Goal: Task Accomplishment & Management: Use online tool/utility

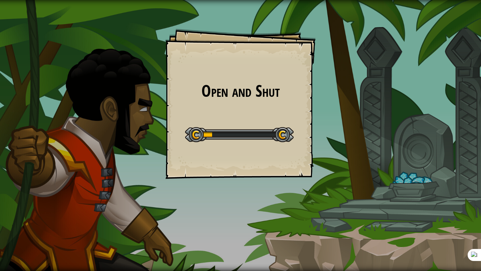
click at [56, 29] on div "Open and Shut Goals Start Level Error loading from server. Try refreshing the p…" at bounding box center [240, 135] width 481 height 271
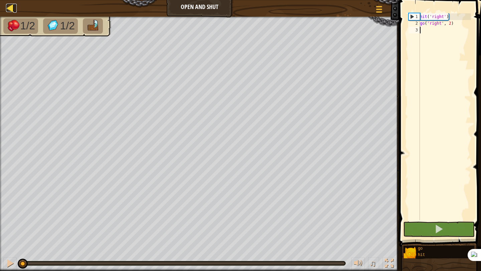
click at [12, 10] on div at bounding box center [10, 8] width 8 height 8
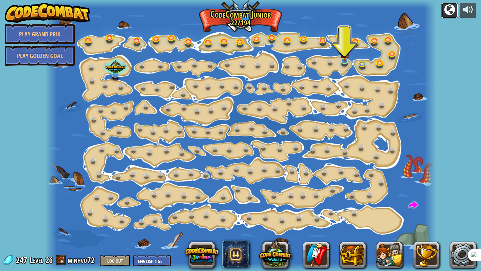
click at [447, 8] on div at bounding box center [449, 9] width 11 height 11
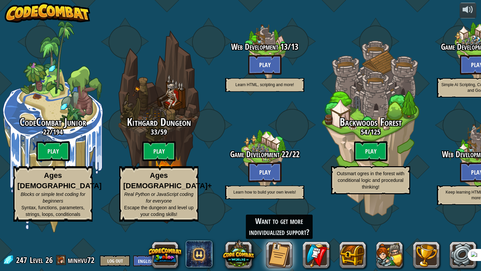
click at [449, 4] on div "CodeCombat Junior 22 / 194 Play Ages [DEMOGRAPHIC_DATA] Blocks or simple text c…" at bounding box center [240, 135] width 481 height 271
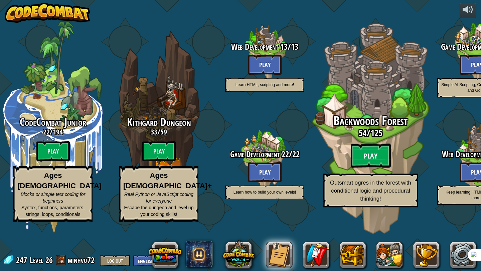
click at [369, 168] on btn "Play" at bounding box center [371, 156] width 40 height 24
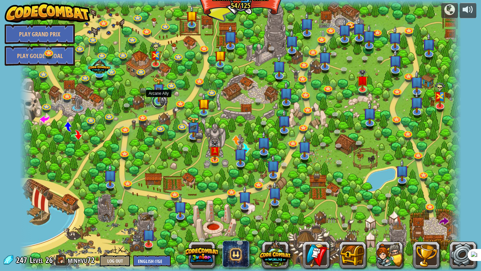
click at [160, 103] on link at bounding box center [158, 101] width 13 height 13
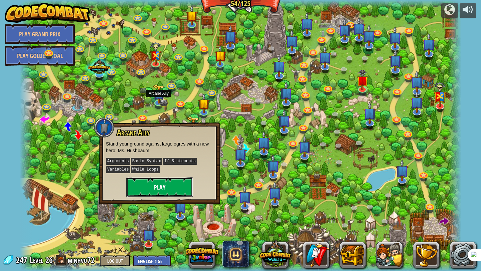
click at [176, 186] on button "Play" at bounding box center [159, 187] width 67 height 20
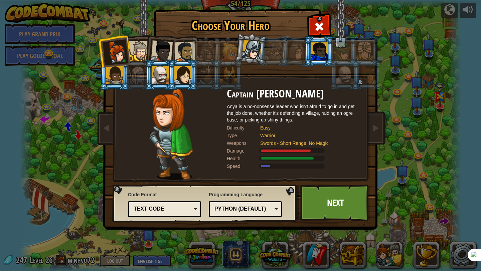
click at [185, 54] on div at bounding box center [184, 52] width 21 height 21
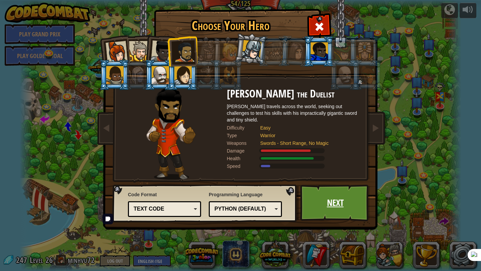
click at [330, 214] on link "Next" at bounding box center [335, 203] width 70 height 37
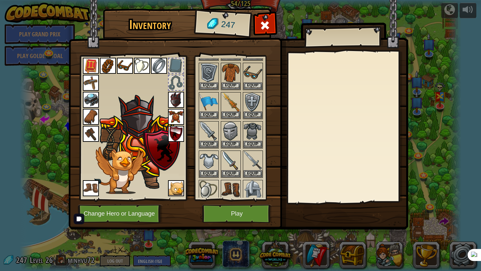
scroll to position [96, 0]
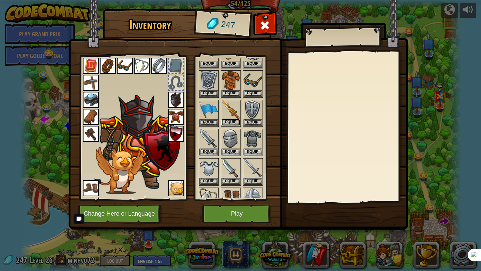
click at [231, 120] on button "Equip" at bounding box center [231, 122] width 19 height 7
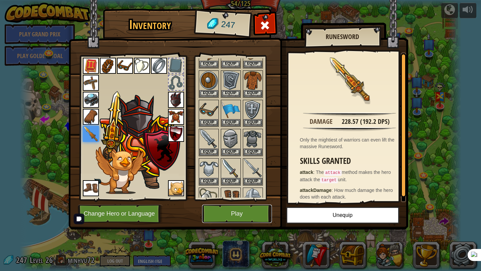
click at [235, 206] on button "Play" at bounding box center [237, 214] width 70 height 18
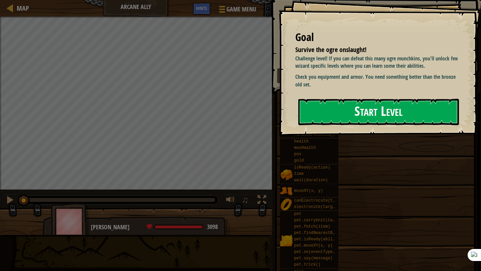
click at [338, 115] on button "Start Level" at bounding box center [378, 112] width 161 height 26
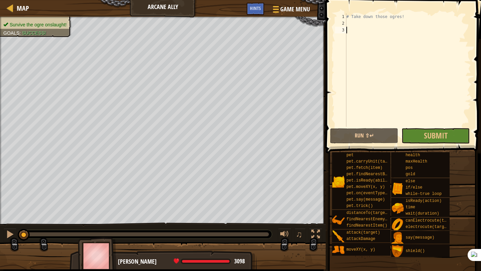
scroll to position [3, 0]
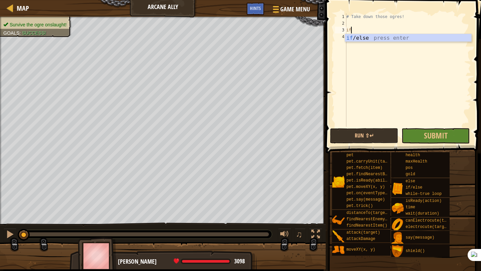
type textarea "if enemy:"
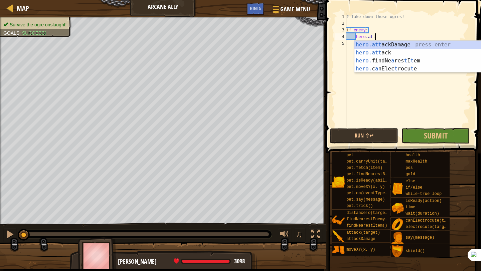
scroll to position [3, 2]
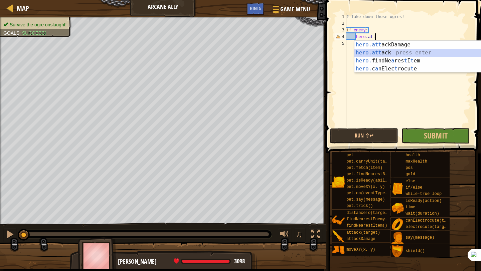
click at [390, 54] on div "hero.att ackDamage press enter hero.att ack press enter hero. findNe a res t I …" at bounding box center [418, 65] width 126 height 48
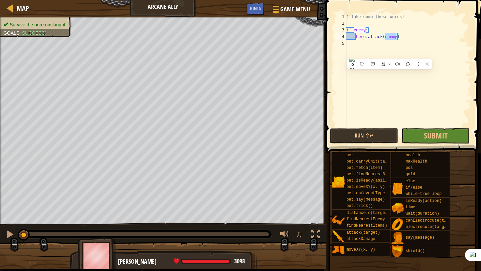
click at [371, 30] on div "# Take down those ogres! if enemy : hero . attack ( enemy )" at bounding box center [408, 76] width 126 height 127
type textarea "if enemy:"
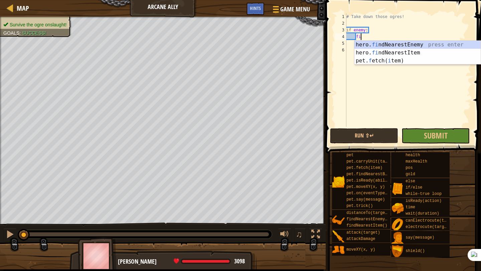
type textarea "fin"
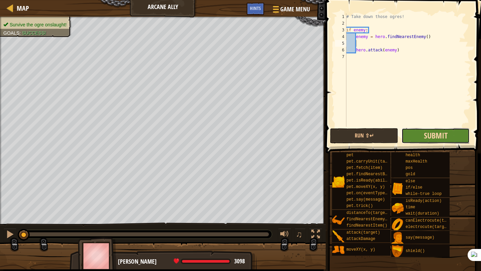
click at [428, 138] on span "Submit" at bounding box center [436, 135] width 24 height 11
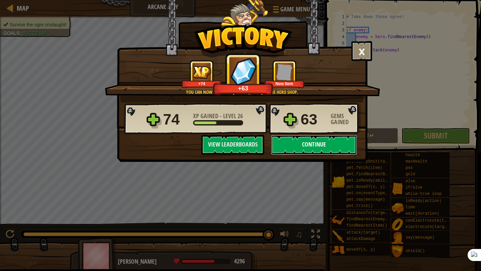
click at [312, 147] on button "Continue" at bounding box center [314, 145] width 86 height 20
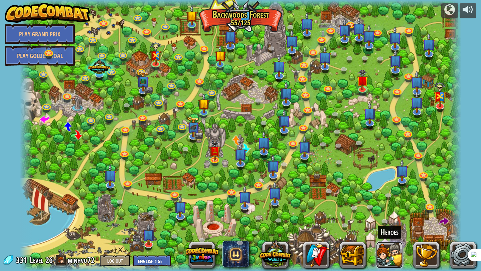
click at [389, 257] on button at bounding box center [389, 255] width 27 height 27
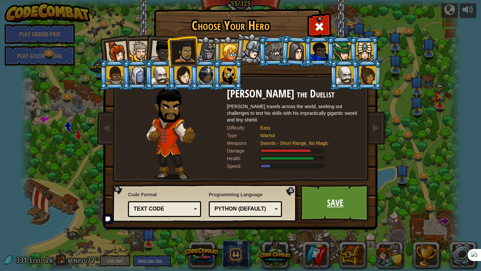
click at [341, 207] on link "Save" at bounding box center [335, 203] width 70 height 37
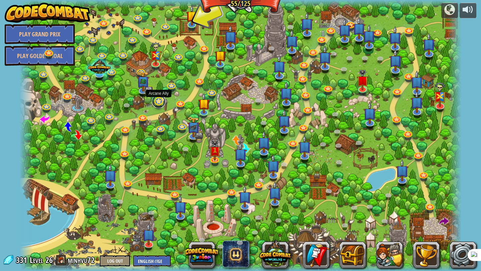
click at [157, 103] on link at bounding box center [158, 101] width 13 height 13
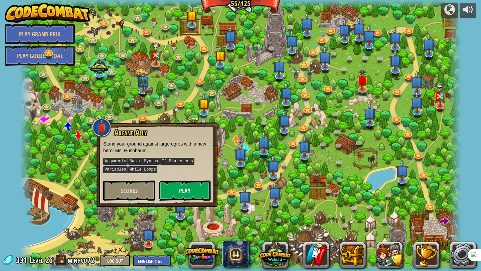
click at [193, 188] on button "Play" at bounding box center [185, 191] width 52 height 20
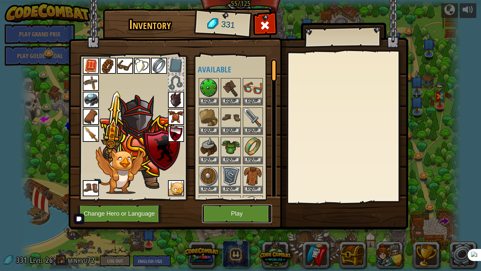
click at [241, 216] on button "Play" at bounding box center [237, 214] width 70 height 18
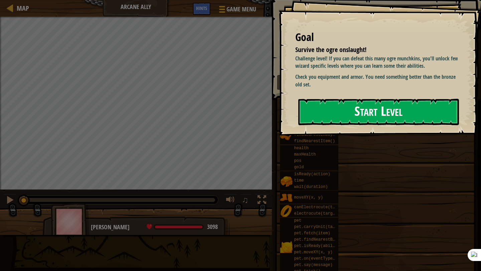
click at [417, 114] on button "Start Level" at bounding box center [378, 112] width 161 height 26
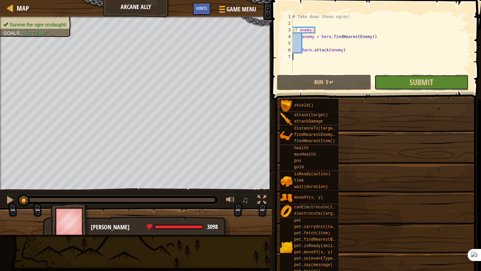
click at [409, 82] on button "Submit" at bounding box center [422, 82] width 94 height 15
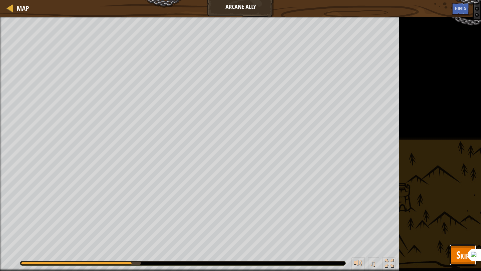
click at [461, 258] on span "Skip" at bounding box center [462, 255] width 13 height 14
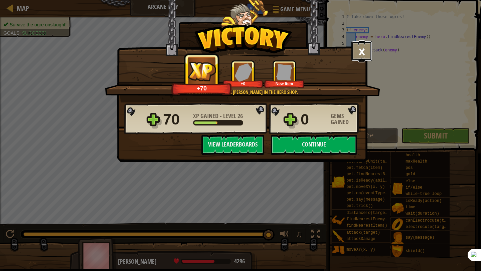
click at [357, 48] on button "×" at bounding box center [362, 51] width 21 height 20
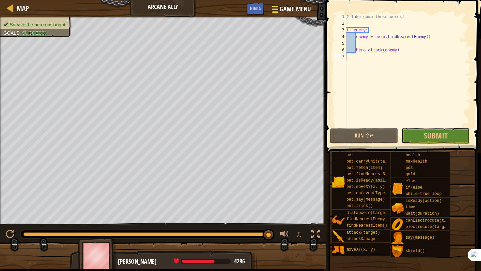
click at [289, 14] on button "Game Menu" at bounding box center [291, 10] width 49 height 16
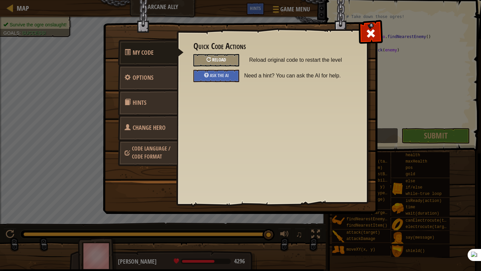
click at [218, 60] on span "Reload" at bounding box center [219, 59] width 14 height 6
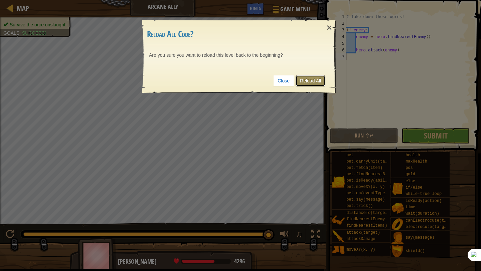
click at [316, 83] on link "Reload All" at bounding box center [311, 80] width 30 height 11
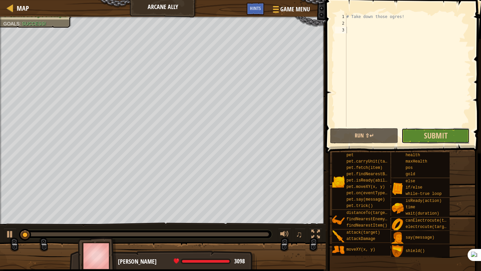
click at [413, 137] on button "Submit" at bounding box center [436, 135] width 68 height 15
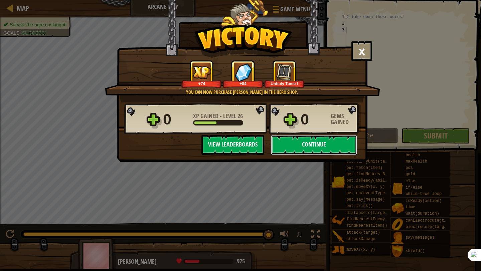
click at [321, 136] on button "Continue" at bounding box center [314, 145] width 86 height 20
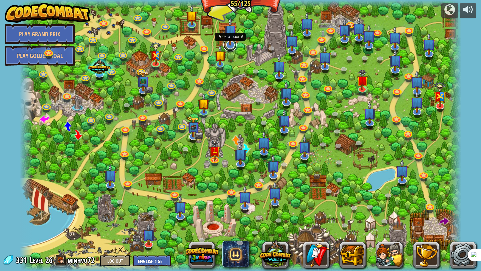
click at [233, 48] on link at bounding box center [230, 44] width 13 height 13
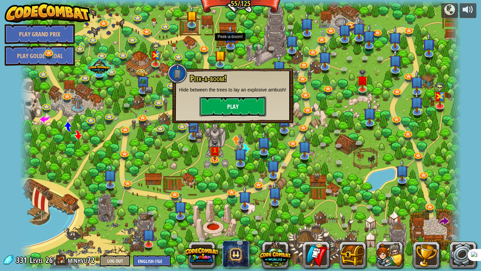
click at [247, 117] on button "Play" at bounding box center [232, 107] width 67 height 20
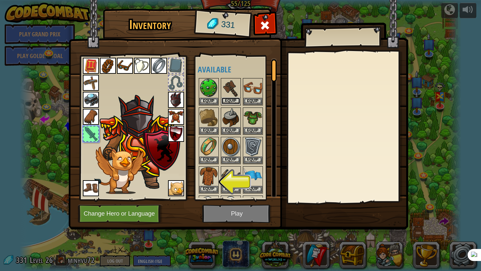
click at [233, 102] on button "Equip" at bounding box center [231, 101] width 19 height 7
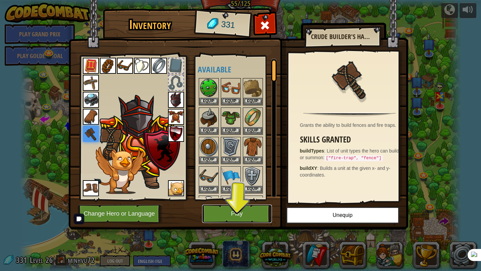
click at [238, 218] on button "Play" at bounding box center [237, 214] width 70 height 18
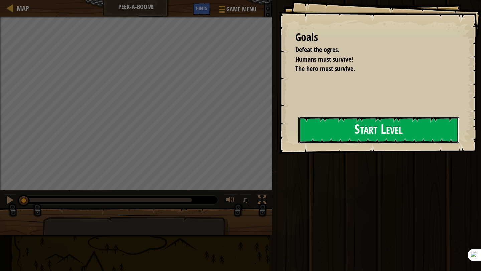
click at [355, 136] on button "Start Level" at bounding box center [378, 130] width 161 height 26
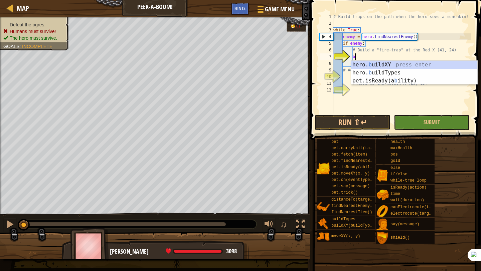
scroll to position [3, 2]
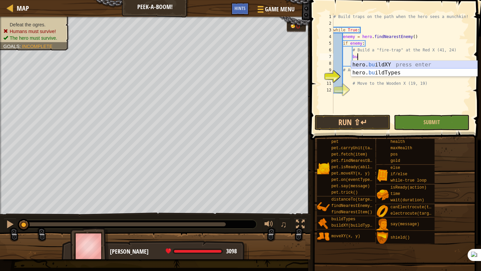
click at [410, 65] on div "hero. bu ildXY press enter hero. bu ildTypes press enter" at bounding box center [414, 77] width 126 height 32
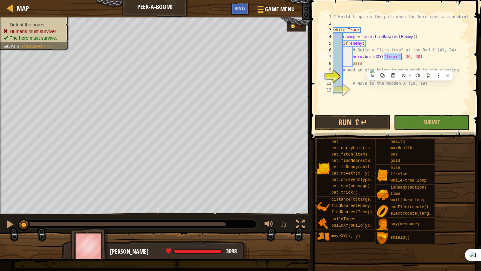
click at [398, 56] on div "# Build traps on the path when the hero sees a munchkin! while True : enemy = h…" at bounding box center [401, 70] width 139 height 114
click at [419, 58] on div "# Build traps on the path when the hero sees a munchkin! while True : enemy = h…" at bounding box center [401, 70] width 139 height 114
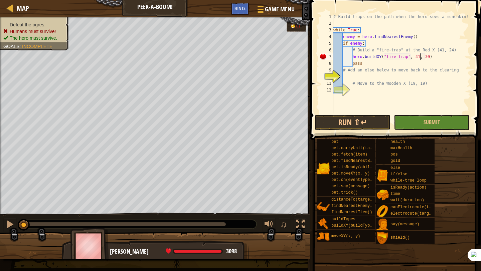
scroll to position [3, 7]
type textarea "hero.buildXY("fire-trap", 41, 24)"
click at [392, 77] on div "# Build traps on the path when the hero sees a munchkin! while True : enemy = h…" at bounding box center [401, 70] width 139 height 114
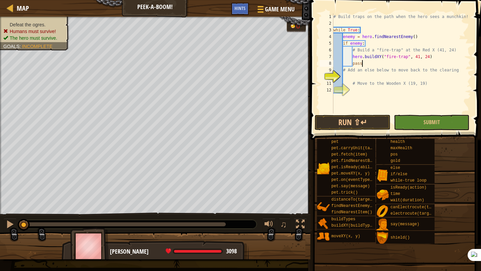
click at [366, 63] on div "# Build traps on the path when the hero sees a munchkin! while True : enemy = h…" at bounding box center [401, 70] width 139 height 114
type textarea "pass"
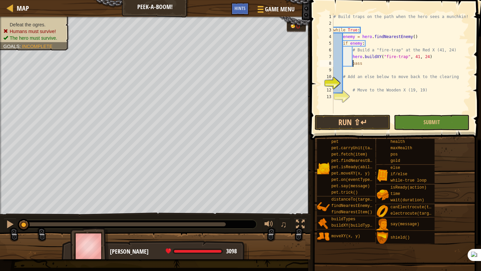
type textarea "pass"
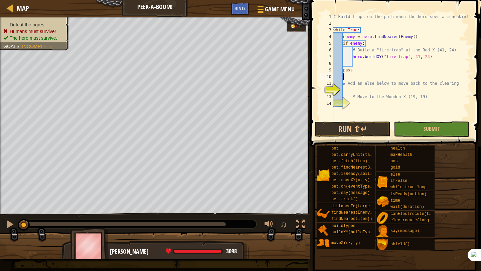
type textarea "pass"
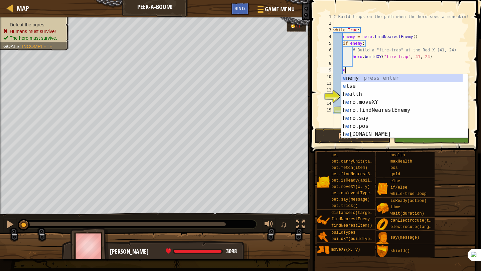
type textarea "el"
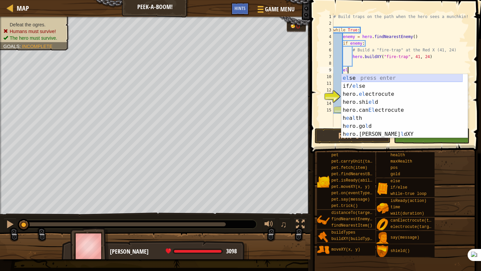
click at [364, 78] on div "el se press enter if/ el se press enter hero. el ectrocute press enter hero.shi…" at bounding box center [401, 114] width 121 height 80
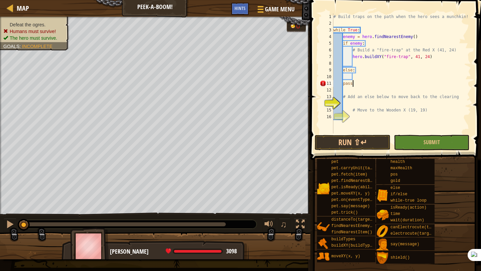
click at [358, 83] on div "# Build traps on the path when the hero sees a munchkin! while True : enemy = h…" at bounding box center [401, 80] width 139 height 134
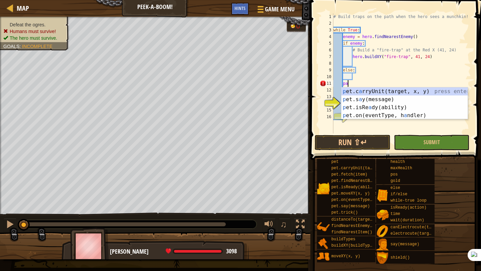
type textarea "p"
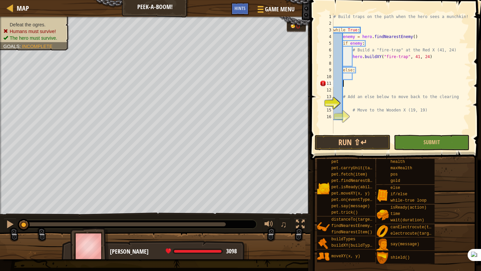
scroll to position [3, 0]
click at [354, 76] on div "# Build traps on the path when the hero sees a munchkin! while True : enemy = h…" at bounding box center [401, 80] width 139 height 134
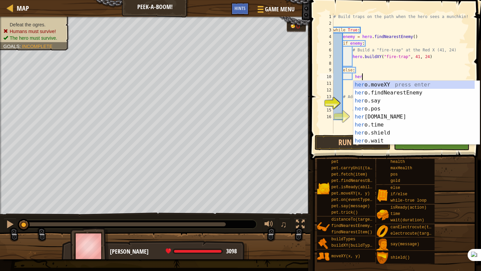
scroll to position [3, 3]
click at [374, 86] on div "hero .moveXY press enter hero .findNearestEnemy press enter hero .say press ent…" at bounding box center [414, 121] width 121 height 80
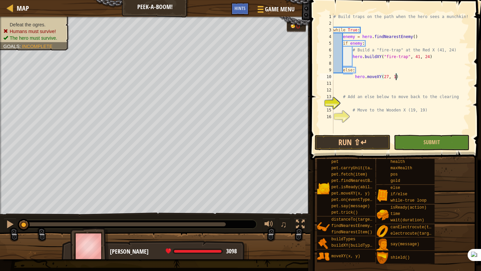
scroll to position [3, 5]
click at [434, 145] on span "Submit" at bounding box center [432, 142] width 16 height 7
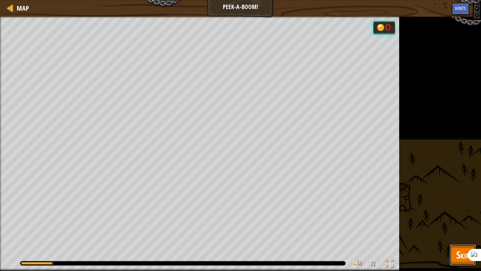
click at [455, 252] on button "Skip" at bounding box center [463, 255] width 26 height 21
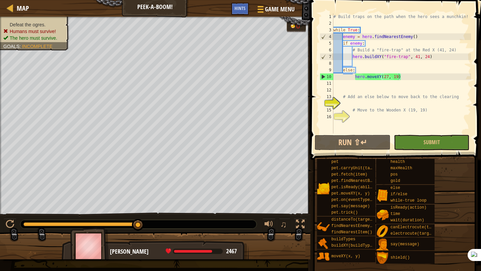
type textarea "hero.buildXY("fire-trap", 41, 24)"
click at [363, 54] on div "# Build traps on the path when the hero sees a munchkin! while True : enemy = h…" at bounding box center [401, 80] width 139 height 134
click at [277, 10] on span "Game Menu" at bounding box center [279, 9] width 31 height 9
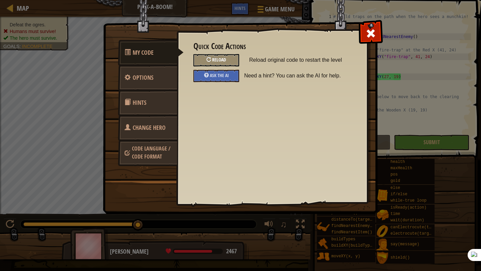
click at [218, 60] on span "Reload" at bounding box center [219, 59] width 14 height 6
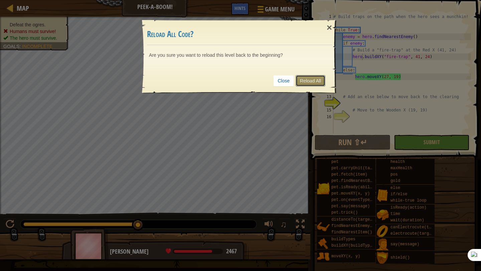
click at [311, 78] on link "Reload All" at bounding box center [311, 80] width 30 height 11
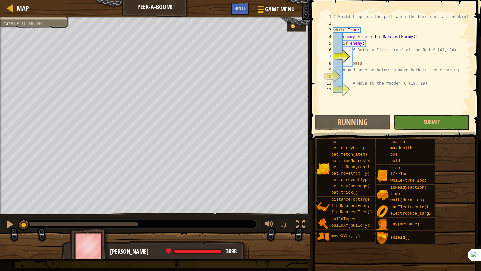
scroll to position [3, 1]
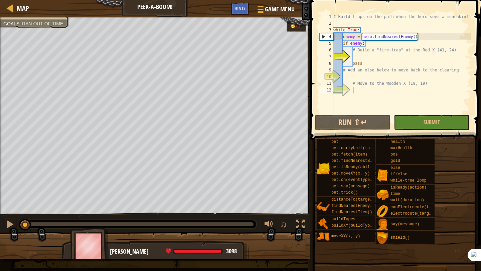
drag, startPoint x: 356, startPoint y: 96, endPoint x: 383, endPoint y: 96, distance: 26.7
click at [383, 96] on div "# Build traps on the path when the hero sees a munchkin! while True : enemy = h…" at bounding box center [401, 70] width 139 height 114
click at [285, 8] on span "Game Menu" at bounding box center [279, 9] width 31 height 9
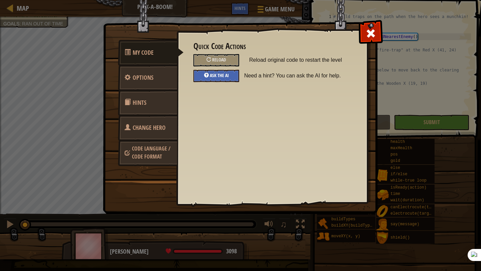
click at [223, 75] on span "Ask the AI" at bounding box center [219, 75] width 19 height 6
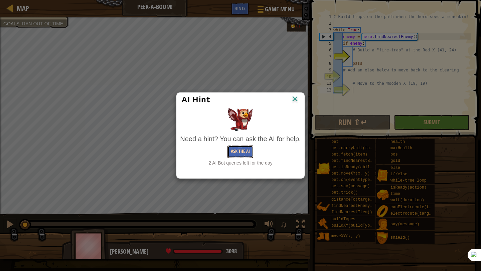
click at [236, 152] on button "Ask the AI" at bounding box center [241, 152] width 26 height 12
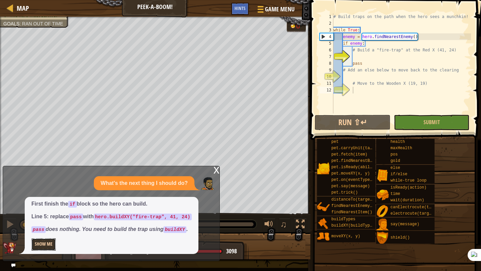
click at [50, 245] on button "Show Me" at bounding box center [43, 245] width 24 height 12
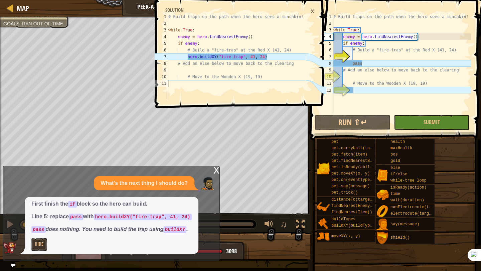
click at [363, 54] on div "# Build traps on the path when the hero sees a munchkin! while True : enemy = h…" at bounding box center [401, 70] width 139 height 114
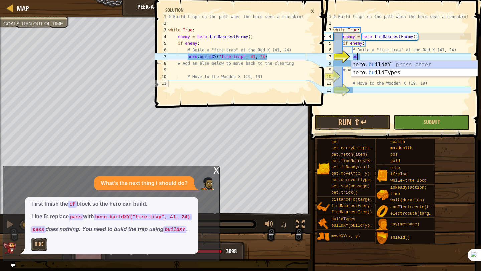
scroll to position [3, 2]
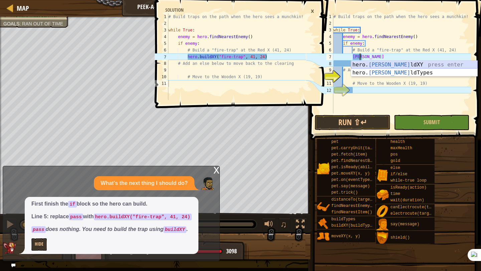
click at [372, 63] on div "hero. [PERSON_NAME] ldXY press enter hero. [PERSON_NAME] ldTypes press enter" at bounding box center [414, 77] width 126 height 32
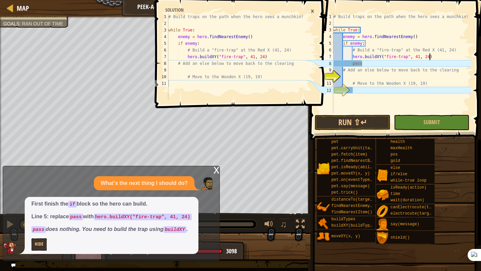
scroll to position [3, 8]
click at [372, 62] on div "# Build traps on the path when the hero sees a munchkin! while True : enemy = h…" at bounding box center [401, 70] width 139 height 114
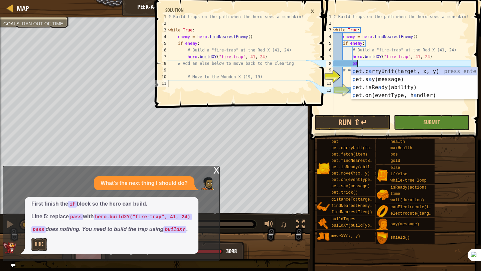
type textarea "p"
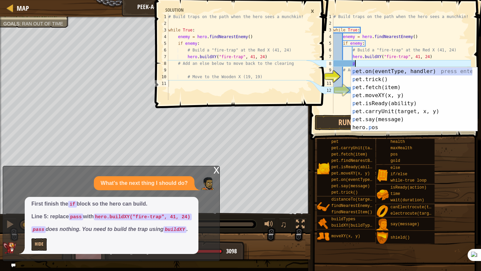
scroll to position [3, 1]
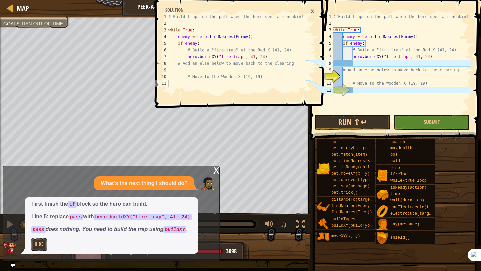
click at [369, 77] on div "# Build traps on the path when the hero sees a munchkin! while True : enemy = h…" at bounding box center [401, 70] width 139 height 114
click at [358, 90] on div "# Build traps on the path when the hero sees a munchkin! while True : enemy = h…" at bounding box center [401, 70] width 139 height 114
click at [444, 128] on button "Submit" at bounding box center [432, 122] width 76 height 15
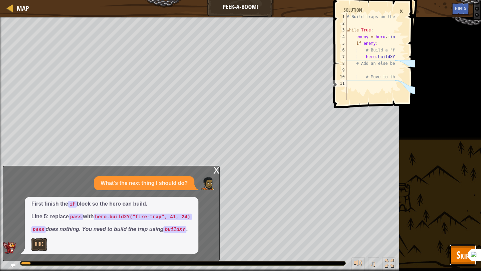
click at [454, 248] on button "Skip" at bounding box center [463, 255] width 26 height 21
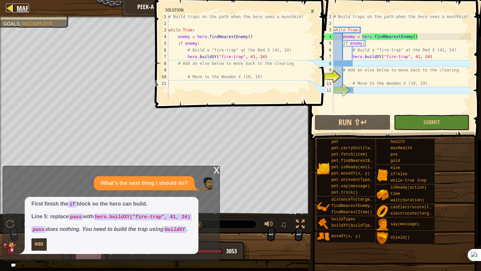
click at [10, 8] on div at bounding box center [10, 8] width 8 height 8
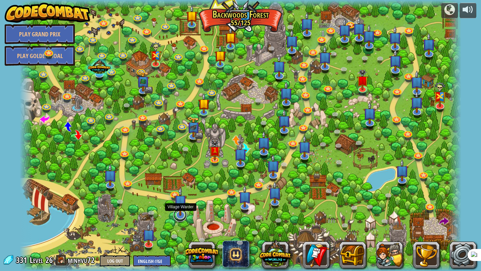
click at [180, 219] on link at bounding box center [179, 214] width 13 height 13
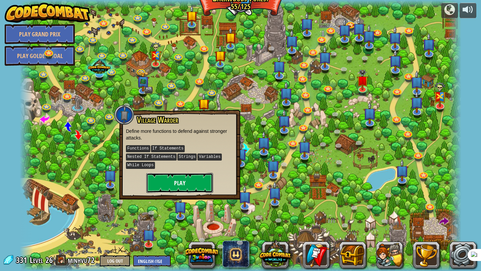
click at [178, 181] on button "Play" at bounding box center [179, 183] width 67 height 20
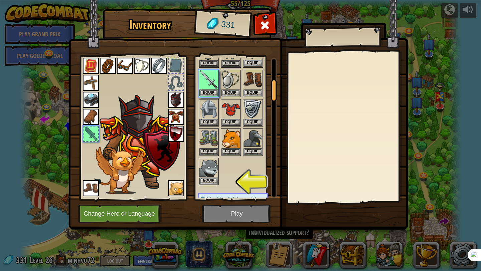
scroll to position [116, 0]
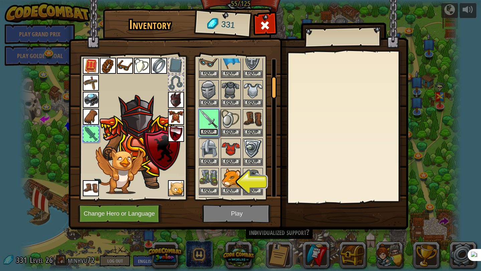
click at [205, 131] on button "Equip" at bounding box center [208, 132] width 19 height 7
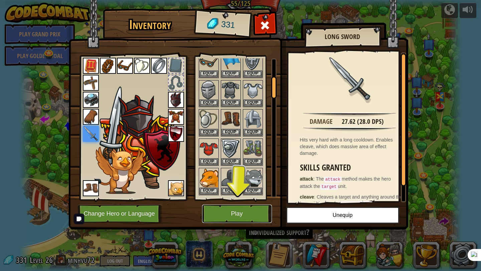
click at [234, 210] on button "Play" at bounding box center [237, 214] width 70 height 18
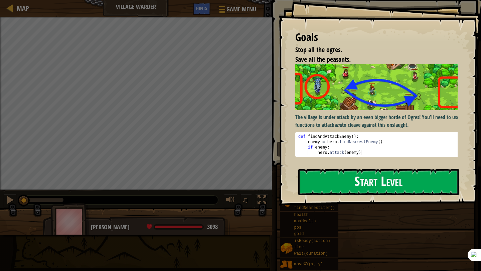
click at [400, 181] on button "Start Level" at bounding box center [378, 182] width 161 height 26
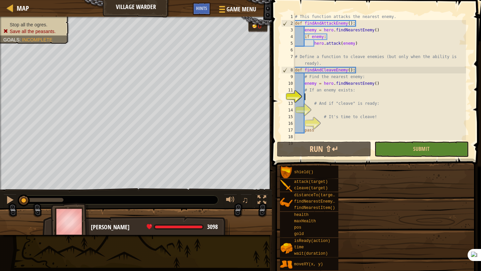
click at [400, 181] on div "shield() attack(target) cleave(target) distanceTo(target) findNearestEnemy() fi…" at bounding box center [378, 270] width 197 height 210
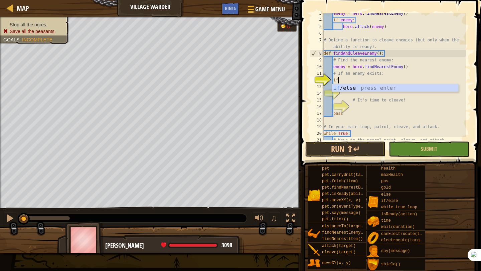
scroll to position [3, 1]
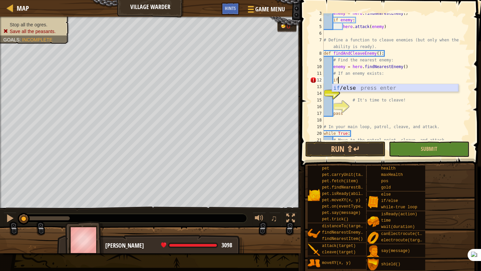
click at [369, 86] on div "if /else press enter" at bounding box center [395, 96] width 126 height 24
type textarea "if enemy:"
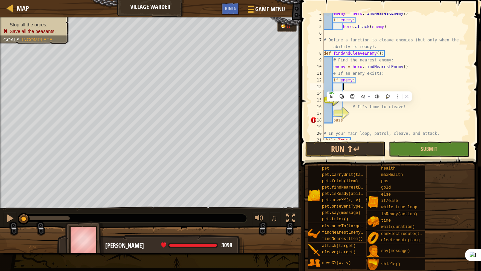
click at [345, 88] on div "enemy = hero . findNearestEnemy ( ) if enemy : hero . attack ( enemy ) # Define…" at bounding box center [394, 80] width 144 height 140
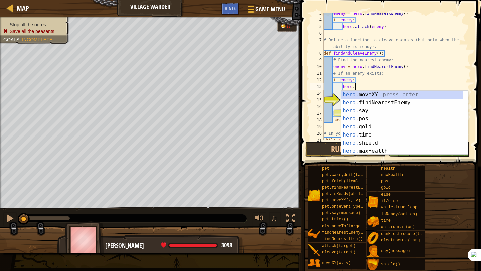
scroll to position [3, 2]
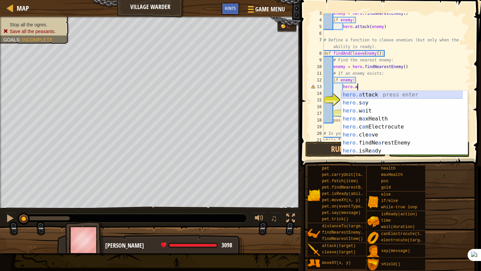
click at [356, 95] on div "hero.a ttack press enter hero. s a y press enter hero. w a it press enter hero.…" at bounding box center [401, 131] width 121 height 80
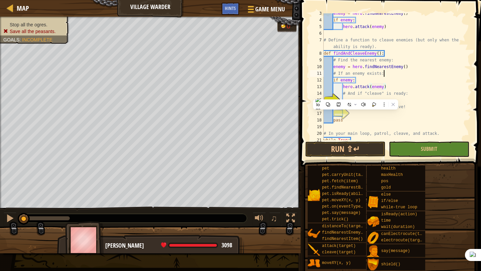
click at [447, 71] on div "enemy = hero . findNearestEnemy ( ) if enemy : hero . attack ( enemy ) # Define…" at bounding box center [394, 80] width 144 height 140
type textarea "# If an enemy exists:"
click at [350, 99] on div "enemy = hero . findNearestEnemy ( ) if enemy : hero . attack ( enemy ) # Define…" at bounding box center [394, 80] width 144 height 140
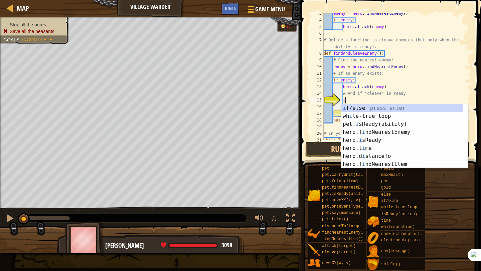
scroll to position [3, 2]
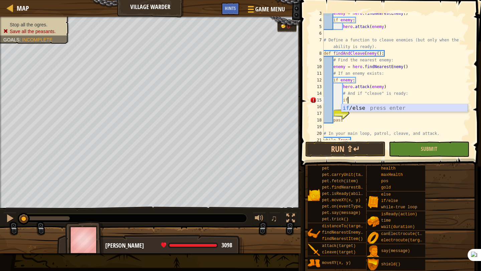
click at [355, 106] on div "if /else press enter" at bounding box center [404, 116] width 126 height 24
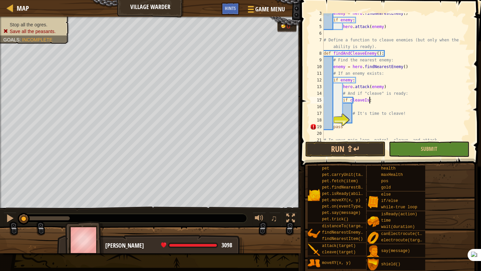
scroll to position [3, 4]
type textarea "if cleaveIsReady:"
click at [357, 106] on div "enemy = hero . findNearestEnemy ( ) if enemy : hero . attack ( enemy ) # Define…" at bounding box center [394, 80] width 144 height 140
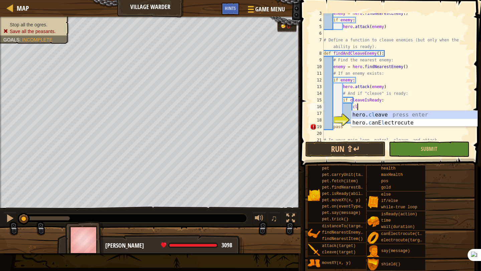
scroll to position [3, 3]
click at [407, 114] on div "hero. cle ave press enter hero. c anE le ctrocute press enter" at bounding box center [414, 127] width 126 height 32
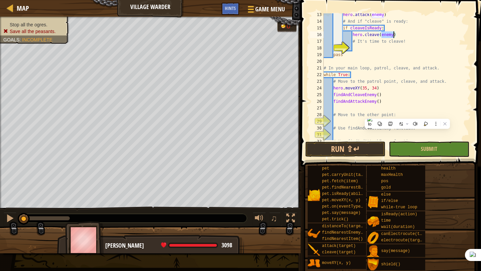
scroll to position [107, 0]
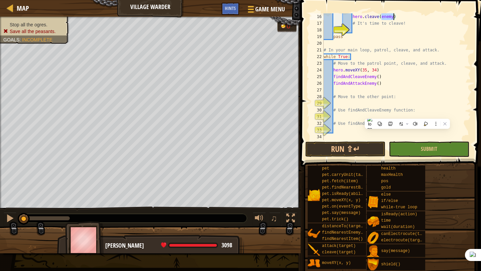
click at [354, 100] on div "hero . cleave ( enemy ) # It's time to cleave! pass # In your main loop, patrol…" at bounding box center [394, 83] width 144 height 140
type textarea "# Move to the other point:"
click at [347, 104] on div "hero . cleave ( enemy ) # It's time to cleave! pass # In your main loop, patrol…" at bounding box center [394, 83] width 144 height 140
click at [413, 150] on button "Submit" at bounding box center [429, 149] width 80 height 15
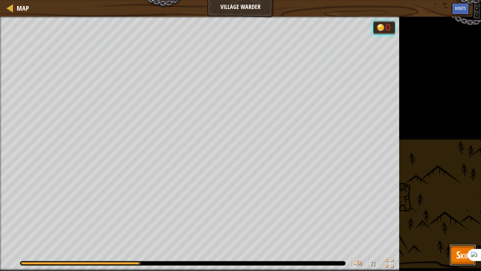
click at [466, 257] on span "Skip" at bounding box center [462, 255] width 13 height 14
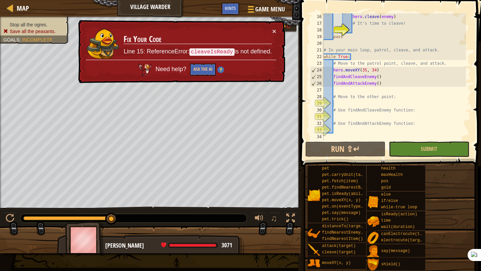
click at [11, 2] on div "Map Village Warder Game Menu Done Hints" at bounding box center [150, 8] width 301 height 17
click at [12, 5] on div at bounding box center [10, 8] width 8 height 8
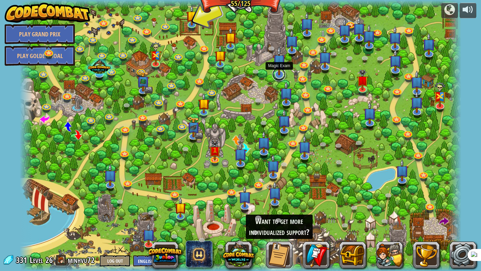
click at [279, 79] on link at bounding box center [278, 74] width 13 height 13
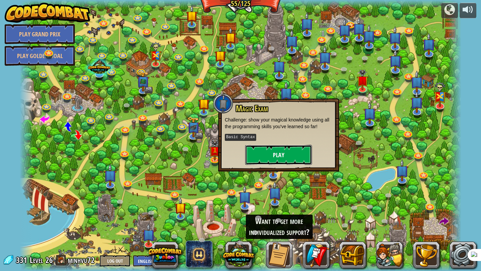
click at [282, 150] on button "Play" at bounding box center [278, 155] width 67 height 20
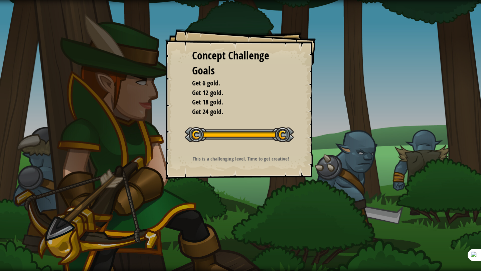
click at [282, 150] on div "Concept Challenge Goals Get 6 gold. Get 12 gold. Get 18 gold. Get 24 gold. Star…" at bounding box center [240, 104] width 150 height 150
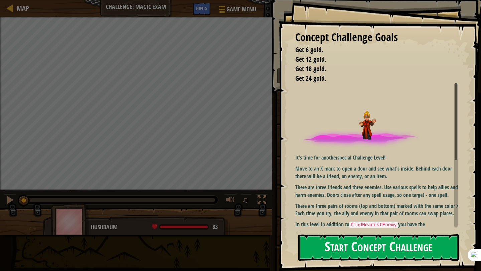
click at [347, 240] on button "Start Concept Challenge" at bounding box center [378, 248] width 161 height 26
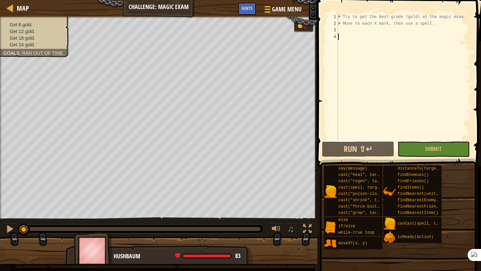
click at [376, 35] on div "# Try to get the best grade (gold) at the magic exam. # Move to each X mark, th…" at bounding box center [404, 83] width 134 height 140
click at [411, 155] on button "Submit" at bounding box center [434, 149] width 72 height 15
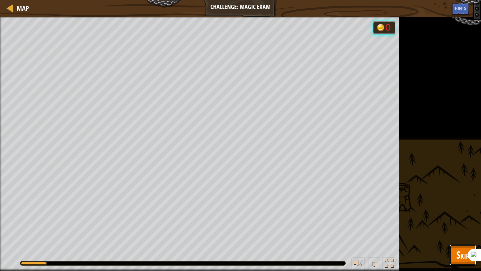
click at [455, 255] on button "Skip" at bounding box center [463, 255] width 26 height 21
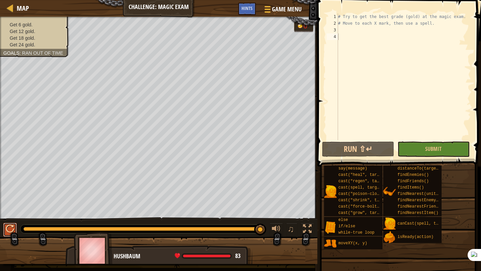
click at [10, 229] on div at bounding box center [10, 229] width 9 height 9
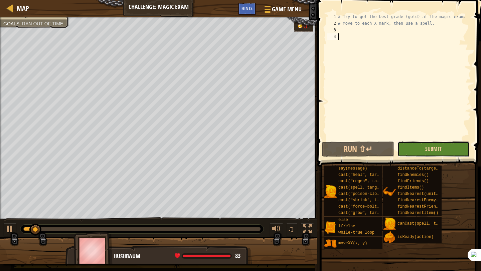
click at [428, 147] on span "Submit" at bounding box center [433, 148] width 16 height 7
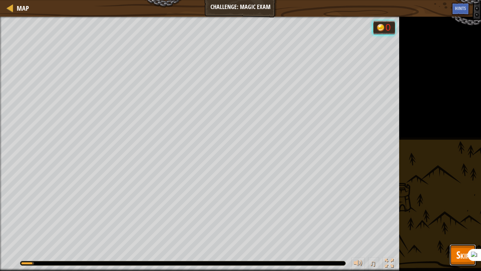
drag, startPoint x: 454, startPoint y: 259, endPoint x: 454, endPoint y: 267, distance: 8.7
click at [454, 267] on div "Map Challenge: Magic Exam Game Menu Done Hints 1 הההההההההההההההההההההההההההההה…" at bounding box center [240, 135] width 481 height 271
click at [456, 258] on span "Skip" at bounding box center [462, 255] width 13 height 14
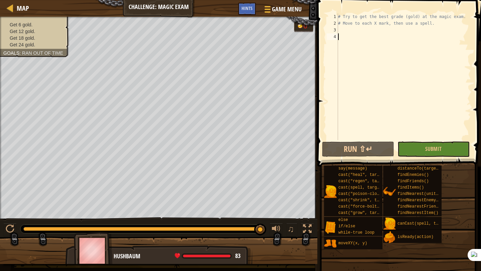
click at [349, 49] on div "# Try to get the best grade (gold) at the magic exam. # Move to each X mark, th…" at bounding box center [404, 83] width 134 height 140
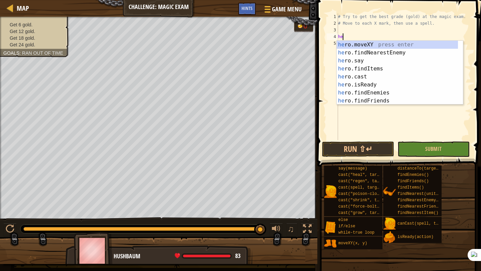
scroll to position [3, 0]
click at [409, 41] on div "her o.moveXY press enter her o.findNearestEnemy press enter her o.say press ent…" at bounding box center [397, 81] width 121 height 80
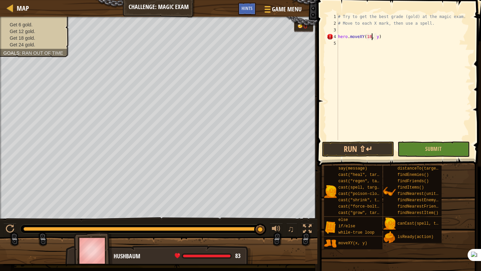
scroll to position [3, 3]
type textarea "hero.moveXY(18, 24)"
click at [340, 45] on div "# Try to get the best grade (gold) at the magic exam. # Move to each X mark, th…" at bounding box center [404, 83] width 134 height 140
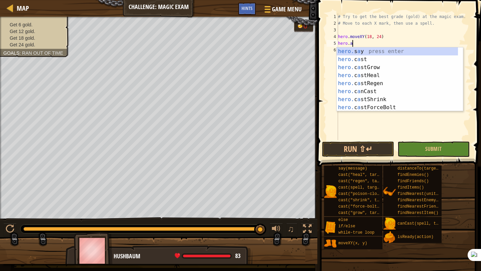
scroll to position [3, 1]
click at [356, 60] on div "hero. s a y press enter hero. c a st press enter hero. c a stGrow press enter h…" at bounding box center [397, 87] width 121 height 80
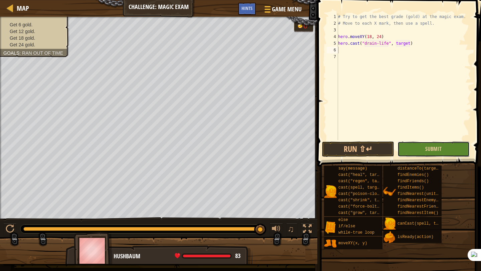
click at [423, 151] on button "Submit" at bounding box center [434, 149] width 72 height 15
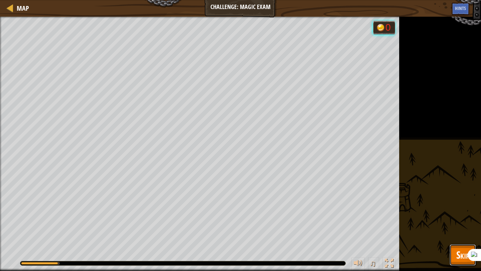
click at [455, 246] on button "Skip" at bounding box center [463, 255] width 26 height 21
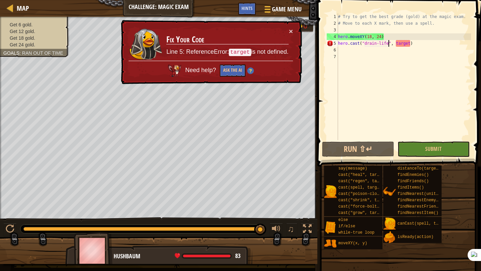
click at [388, 44] on div "# Try to get the best grade (gold) at the magic exam. # Move to each X mark, th…" at bounding box center [404, 83] width 134 height 140
click at [412, 41] on div "# Try to get the best grade (gold) at the magic exam. # Move to each X mark, th…" at bounding box center [404, 83] width 134 height 140
click at [411, 42] on div "# Try to get the best grade (gold) at the magic exam. # Move to each X mark, th…" at bounding box center [404, 83] width 134 height 140
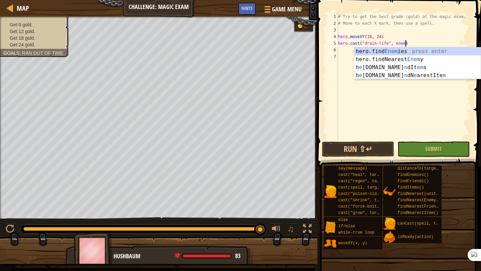
scroll to position [3, 6]
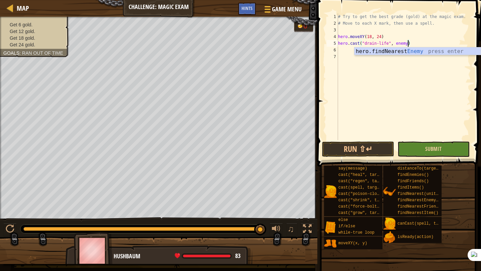
type textarea "hero.cast("drain-life", enemy)"
click at [424, 150] on button "Submit" at bounding box center [434, 149] width 72 height 15
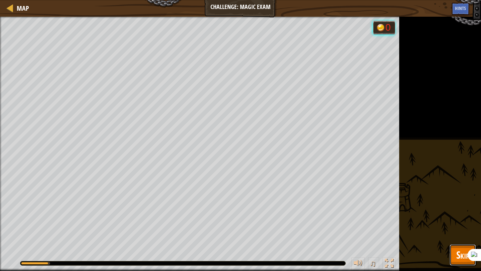
click at [459, 257] on span "Skip" at bounding box center [462, 255] width 13 height 14
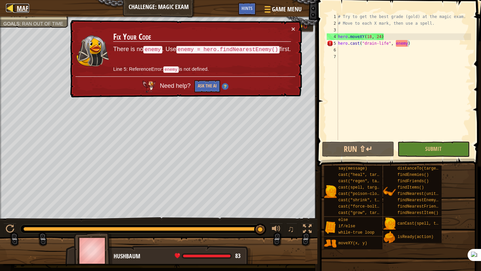
click at [17, 6] on span "Map" at bounding box center [23, 8] width 12 height 9
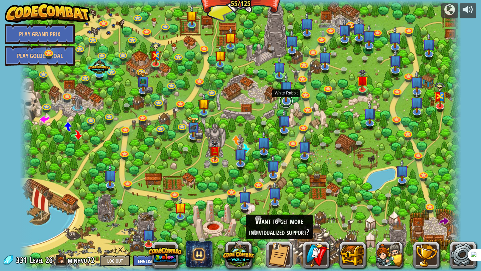
click at [290, 102] on link at bounding box center [285, 101] width 13 height 13
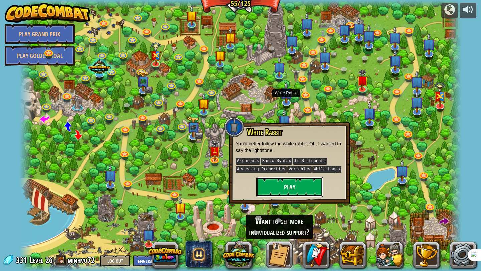
click at [298, 177] on button "Play" at bounding box center [289, 187] width 67 height 20
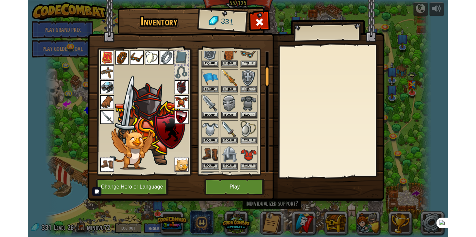
scroll to position [112, 0]
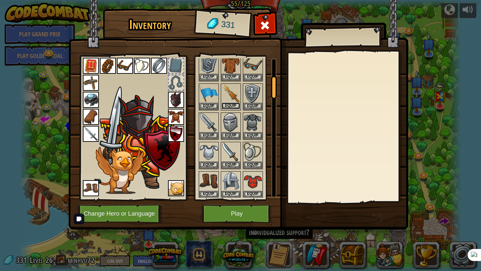
click at [229, 105] on button "Equip" at bounding box center [231, 106] width 19 height 7
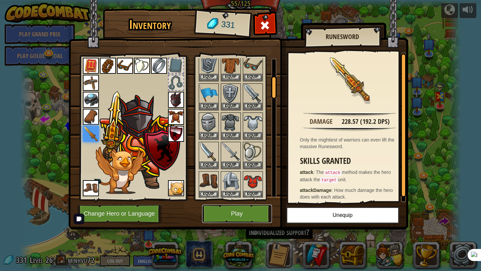
click at [236, 219] on button "Play" at bounding box center [237, 214] width 70 height 18
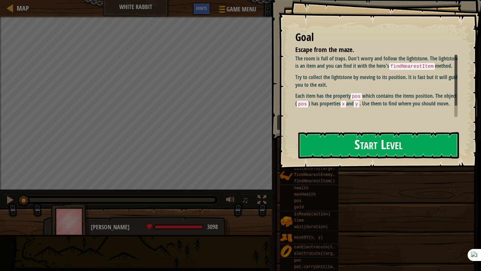
click at [381, 147] on button "Start Level" at bounding box center [378, 145] width 161 height 26
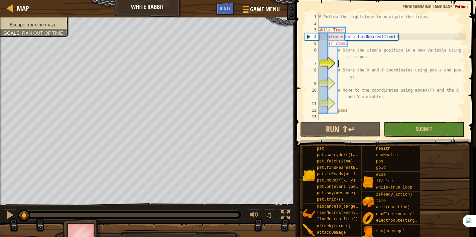
click at [405, 1] on span at bounding box center [386, 64] width 186 height 166
click at [405, 6] on span "Programming language" at bounding box center [427, 6] width 50 height 6
click at [406, 12] on span at bounding box center [386, 64] width 186 height 166
click at [406, 18] on div "1 2 3 4 5 6 7 8 9 10 11 12 13 # Follow the lightstone to navigate the traps. wh…" at bounding box center [384, 86] width 182 height 166
click at [406, 24] on div "# Follow the lightstone to navigate the traps. while True : item = hero . findN…" at bounding box center [391, 73] width 149 height 120
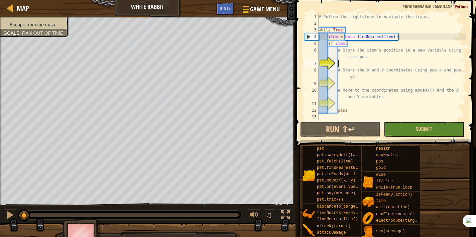
click at [406, 24] on div "# Follow the lightstone to navigate the traps. while True : item = hero . findN…" at bounding box center [391, 73] width 149 height 120
click at [406, 28] on div "# Follow the lightstone to navigate the traps. while True : item = hero . findN…" at bounding box center [391, 73] width 149 height 120
click at [405, 45] on div "# Follow the lightstone to navigate the traps. while True : item = hero . findN…" at bounding box center [391, 73] width 149 height 120
click at [405, 46] on div "# Follow the lightstone to navigate the traps. while True : item = hero . findN…" at bounding box center [391, 73] width 149 height 120
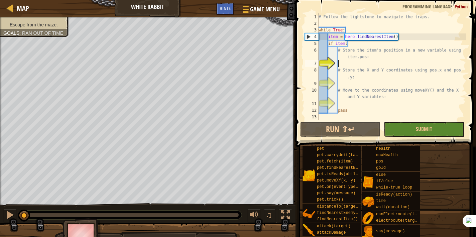
click at [405, 48] on div "# Follow the lightstone to navigate the traps. while True : item = hero . findN…" at bounding box center [391, 73] width 149 height 120
click at [405, 49] on div "# Follow the lightstone to navigate the traps. while True : item = hero . findN…" at bounding box center [391, 73] width 149 height 120
click at [404, 50] on div "# Follow the lightstone to navigate the traps. while True : item = hero . findN…" at bounding box center [391, 73] width 149 height 120
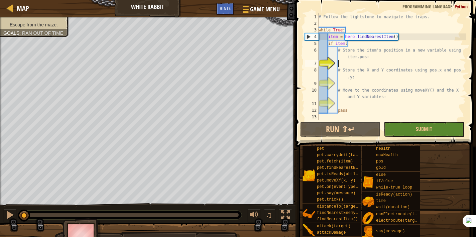
click at [404, 50] on div "# Follow the lightstone to navigate the traps. while True : item = hero . findN…" at bounding box center [391, 73] width 149 height 120
click at [404, 51] on div "# Follow the lightstone to navigate the traps. while True : item = hero . findN…" at bounding box center [391, 73] width 149 height 120
click at [404, 50] on div "# Follow the lightstone to navigate the traps. while True : item = hero . findN…" at bounding box center [391, 73] width 149 height 120
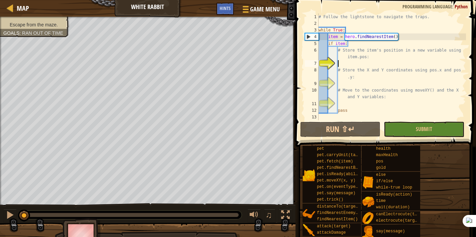
click at [403, 49] on div "# Follow the lightstone to navigate the traps. while True : item = hero . findN…" at bounding box center [391, 73] width 149 height 120
type textarea "# Store the item's position in a new variable using item.pos:"
click at [401, 52] on div "# Follow the lightstone to navigate the traps. while True : item = hero . findN…" at bounding box center [391, 73] width 149 height 120
click at [400, 51] on div "# Follow the lightstone to navigate the traps. while True : item = hero . findN…" at bounding box center [391, 73] width 149 height 120
click at [398, 50] on div "# Follow the lightstone to navigate the traps. while True : item = hero . findN…" at bounding box center [391, 73] width 149 height 120
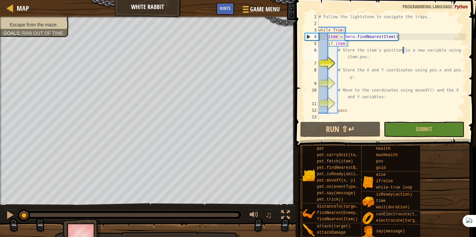
click at [396, 49] on div "# Follow the lightstone to navigate the traps. while True : item = hero . findN…" at bounding box center [391, 73] width 149 height 120
click at [395, 49] on div "# Follow the lightstone to navigate the traps. while True : item = hero . findN…" at bounding box center [391, 73] width 149 height 120
click at [393, 48] on div "# Follow the lightstone to navigate the traps. while True : item = hero . findN…" at bounding box center [391, 73] width 149 height 120
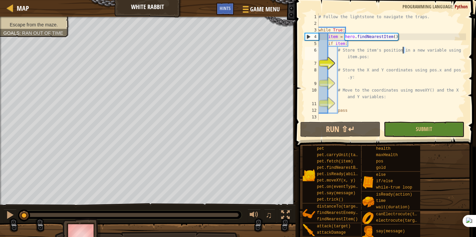
click at [393, 48] on div "# Follow the lightstone to navigate the traps. while True : item = hero . findN…" at bounding box center [391, 73] width 149 height 120
click at [389, 46] on div "# Follow the lightstone to navigate the traps. while True : item = hero . findN…" at bounding box center [391, 73] width 149 height 120
click at [388, 46] on div "# Follow the lightstone to navigate the traps. while True : item = hero . findN…" at bounding box center [391, 73] width 149 height 120
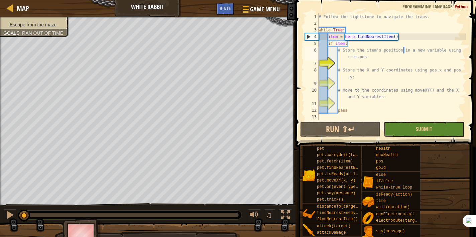
click at [387, 46] on div "# Follow the lightstone to navigate the traps. while True : item = hero . findN…" at bounding box center [391, 73] width 149 height 120
click at [386, 46] on div "# Follow the lightstone to navigate the traps. while True : item = hero . findN…" at bounding box center [391, 73] width 149 height 120
click at [385, 45] on div "# Follow the lightstone to navigate the traps. while True : item = hero . findN…" at bounding box center [391, 73] width 149 height 120
click at [384, 45] on div "# Follow the lightstone to navigate the traps. while True : item = hero . findN…" at bounding box center [391, 73] width 149 height 120
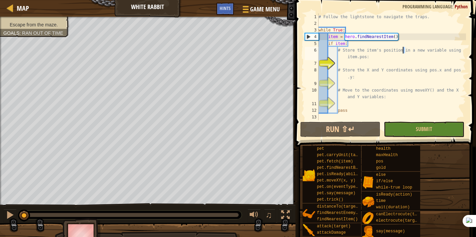
click at [383, 45] on div "# Follow the lightstone to navigate the traps. while True : item = hero . findN…" at bounding box center [391, 73] width 149 height 120
click at [381, 45] on div "# Follow the lightstone to navigate the traps. while True : item = hero . findN…" at bounding box center [391, 73] width 149 height 120
click at [379, 45] on div "# Follow the lightstone to navigate the traps. while True : item = hero . findN…" at bounding box center [391, 73] width 149 height 120
click at [377, 45] on div "# Follow the lightstone to navigate the traps. while True : item = hero . findN…" at bounding box center [391, 73] width 149 height 120
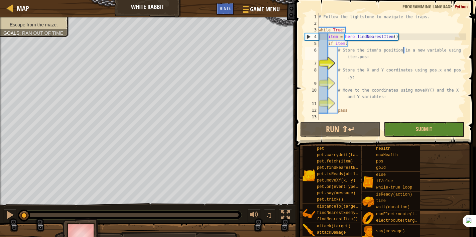
click at [375, 45] on div "# Follow the lightstone to navigate the traps. while True : item = hero . findN…" at bounding box center [391, 73] width 149 height 120
click at [373, 45] on div "# Follow the lightstone to navigate the traps. while True : item = hero . findN…" at bounding box center [391, 73] width 149 height 120
click at [371, 46] on div "# Follow the lightstone to navigate the traps. while True : item = hero . findN…" at bounding box center [391, 73] width 149 height 120
click at [369, 46] on div "# Follow the lightstone to navigate the traps. while True : item = hero . findN…" at bounding box center [391, 73] width 149 height 120
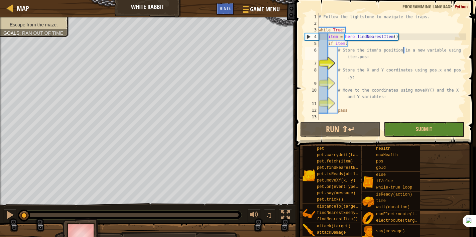
click at [367, 46] on div "# Follow the lightstone to navigate the traps. while True : item = hero . findN…" at bounding box center [391, 73] width 149 height 120
click at [366, 47] on div "# Follow the lightstone to navigate the traps. while True : item = hero . findN…" at bounding box center [391, 73] width 149 height 120
click at [364, 47] on div "# Follow the lightstone to navigate the traps. while True : item = hero . findN…" at bounding box center [391, 73] width 149 height 120
click at [362, 47] on div "# Follow the lightstone to navigate the traps. while True : item = hero . findN…" at bounding box center [391, 73] width 149 height 120
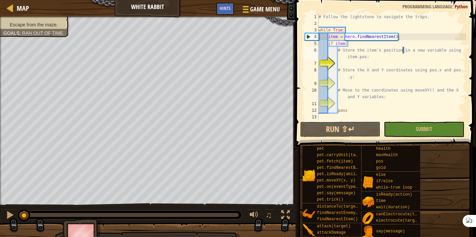
click at [361, 48] on div "# Follow the lightstone to navigate the traps. while True : item = hero . findN…" at bounding box center [391, 73] width 149 height 120
click at [359, 48] on div "# Follow the lightstone to navigate the traps. while True : item = hero . findN…" at bounding box center [391, 73] width 149 height 120
click at [357, 48] on div "# Follow the lightstone to navigate the traps. while True : item = hero . findN…" at bounding box center [391, 73] width 149 height 120
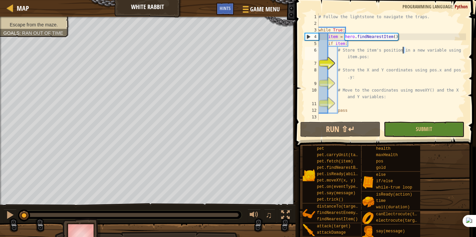
click at [356, 48] on div "# Follow the lightstone to navigate the traps. while True : item = hero . findN…" at bounding box center [391, 73] width 149 height 120
click at [355, 48] on div "# Follow the lightstone to navigate the traps. while True : item = hero . findN…" at bounding box center [391, 73] width 149 height 120
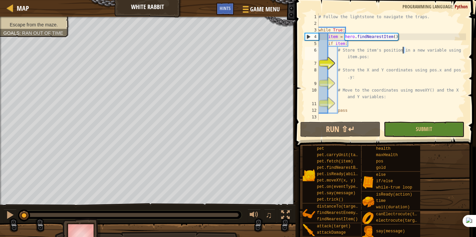
click at [355, 48] on div "# Follow the lightstone to navigate the traps. while True : item = hero . findN…" at bounding box center [391, 73] width 149 height 120
click at [354, 48] on div "# Follow the lightstone to navigate the traps. while True : item = hero . findN…" at bounding box center [391, 73] width 149 height 120
click at [353, 48] on div "# Follow the lightstone to navigate the traps. while True : item = hero . findN…" at bounding box center [391, 73] width 149 height 120
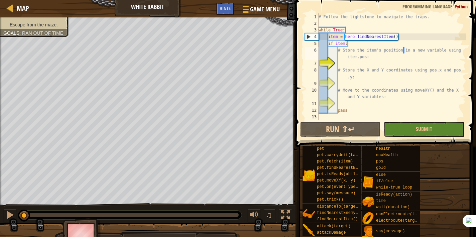
click at [353, 48] on div "# Follow the lightstone to navigate the traps. while True : item = hero . findN…" at bounding box center [391, 73] width 149 height 120
click at [352, 48] on div "# Follow the lightstone to navigate the traps. while True : item = hero . findN…" at bounding box center [391, 73] width 149 height 120
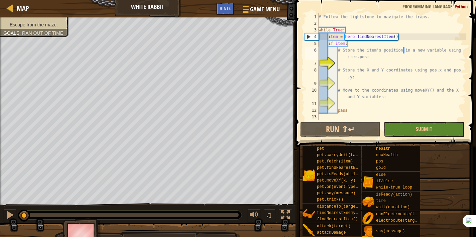
click at [352, 48] on div "# Follow the lightstone to navigate the traps. while True : item = hero . findN…" at bounding box center [391, 73] width 149 height 120
click at [351, 48] on div "# Follow the lightstone to navigate the traps. while True : item = hero . findN…" at bounding box center [391, 73] width 149 height 120
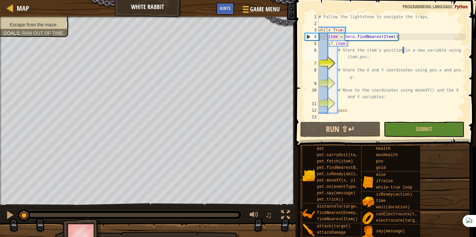
click at [351, 48] on div "# Follow the lightstone to navigate the traps. while True : item = hero . findN…" at bounding box center [391, 73] width 149 height 120
click at [351, 49] on div "# Follow the lightstone to navigate the traps. while True : item = hero . findN…" at bounding box center [391, 73] width 149 height 120
click at [351, 50] on div "# Follow the lightstone to navigate the traps. while True : item = hero . findN…" at bounding box center [391, 73] width 149 height 120
click at [351, 51] on div "# Follow the lightstone to navigate the traps. while True : item = hero . findN…" at bounding box center [391, 73] width 149 height 120
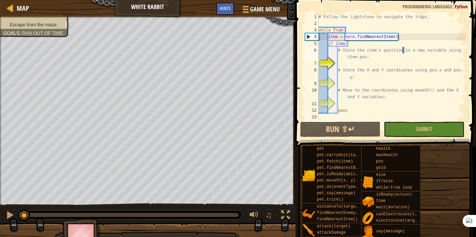
click at [351, 53] on div "# Follow the lightstone to navigate the traps. while True : item = hero . findN…" at bounding box center [391, 73] width 149 height 120
click at [351, 54] on div "# Follow the lightstone to navigate the traps. while True : item = hero . findN…" at bounding box center [391, 73] width 149 height 120
click at [352, 56] on div "# Follow the lightstone to navigate the traps. while True : item = hero . findN…" at bounding box center [391, 73] width 149 height 120
click at [352, 57] on div "# Follow the lightstone to navigate the traps. while True : item = hero . findN…" at bounding box center [391, 73] width 149 height 120
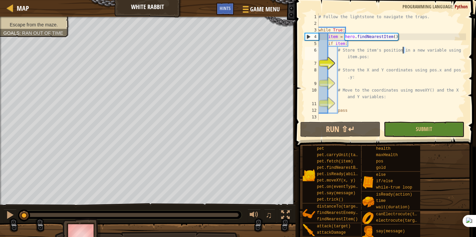
click at [354, 60] on div "# Follow the lightstone to navigate the traps. while True : item = hero . findN…" at bounding box center [391, 73] width 149 height 120
click at [355, 62] on div "# Follow the lightstone to navigate the traps. while True : item = hero . findN…" at bounding box center [391, 73] width 149 height 120
click at [356, 65] on div "# Follow the lightstone to navigate the traps. while True : item = hero . findN…" at bounding box center [391, 73] width 149 height 120
click at [358, 69] on div "# Follow the lightstone to navigate the traps. while True : item = hero . findN…" at bounding box center [391, 73] width 149 height 120
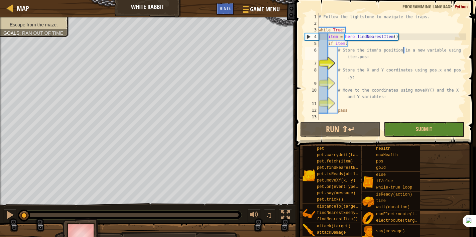
click at [359, 73] on div "# Follow the lightstone to navigate the traps. while True : item = hero . findN…" at bounding box center [391, 73] width 149 height 120
click at [361, 77] on div "# Follow the lightstone to navigate the traps. while True : item = hero . findN…" at bounding box center [391, 73] width 149 height 120
click at [363, 86] on div "# Follow the lightstone to navigate the traps. while True : item = hero . findN…" at bounding box center [391, 73] width 149 height 120
click at [364, 89] on div "# Follow the lightstone to navigate the traps. while True : item = hero . findN…" at bounding box center [391, 73] width 149 height 120
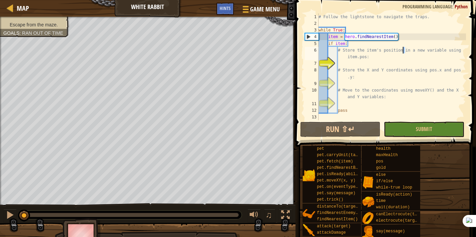
click at [364, 89] on div "# Follow the lightstone to navigate the traps. while True : item = hero . findN…" at bounding box center [391, 73] width 149 height 120
click at [364, 92] on div "# Follow the lightstone to navigate the traps. while True : item = hero . findN…" at bounding box center [391, 73] width 149 height 120
click at [365, 94] on div "# Follow the lightstone to navigate the traps. while True : item = hero . findN…" at bounding box center [391, 73] width 149 height 120
click at [365, 97] on div "# Follow the lightstone to navigate the traps. while True : item = hero . findN…" at bounding box center [391, 73] width 149 height 120
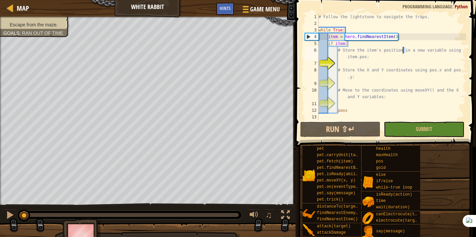
click at [365, 100] on div "# Follow the lightstone to navigate the traps. while True : item = hero . findN…" at bounding box center [391, 73] width 149 height 120
click at [366, 101] on div "# Follow the lightstone to navigate the traps. while True : item = hero . findN…" at bounding box center [391, 73] width 149 height 120
click at [366, 103] on div "# Follow the lightstone to navigate the traps. while True : item = hero . findN…" at bounding box center [391, 73] width 149 height 120
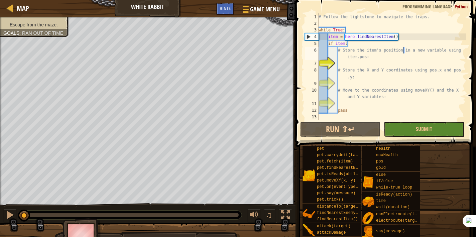
click at [366, 104] on div "# Follow the lightstone to navigate the traps. while True : item = hero . findN…" at bounding box center [391, 73] width 149 height 120
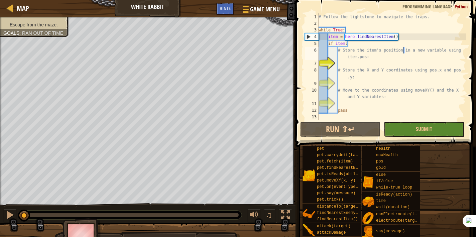
click at [366, 104] on div "# Follow the lightstone to navigate the traps. while True : item = hero . findN…" at bounding box center [391, 73] width 149 height 120
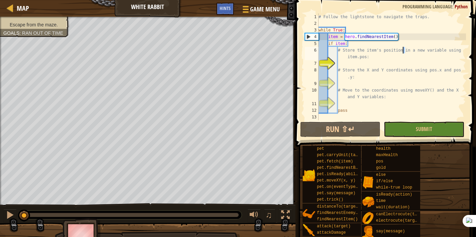
click at [366, 104] on div "# Follow the lightstone to navigate the traps. while True : item = hero . findN…" at bounding box center [391, 73] width 149 height 120
click at [367, 103] on div "# Follow the lightstone to navigate the traps. while True : item = hero . findN…" at bounding box center [391, 73] width 149 height 120
click at [368, 101] on div "# Follow the lightstone to navigate the traps. while True : item = hero . findN…" at bounding box center [391, 73] width 149 height 120
click at [369, 99] on div "# Follow the lightstone to navigate the traps. while True : item = hero . findN…" at bounding box center [391, 73] width 149 height 120
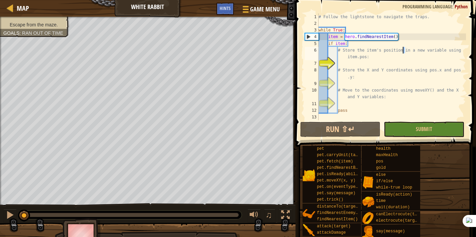
click at [370, 98] on div "# Follow the lightstone to navigate the traps. while True : item = hero . findN…" at bounding box center [391, 73] width 149 height 120
click at [371, 97] on div "# Follow the lightstone to navigate the traps. while True : item = hero . findN…" at bounding box center [391, 73] width 149 height 120
click at [371, 96] on div "# Follow the lightstone to navigate the traps. while True : item = hero . findN…" at bounding box center [391, 73] width 149 height 120
click at [372, 95] on div "# Follow the lightstone to navigate the traps. while True : item = hero . findN…" at bounding box center [391, 73] width 149 height 120
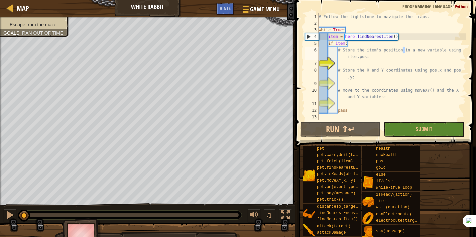
click at [373, 95] on div "# Follow the lightstone to navigate the traps. while True : item = hero . findN…" at bounding box center [391, 73] width 149 height 120
click at [374, 94] on div "# Follow the lightstone to navigate the traps. while True : item = hero . findN…" at bounding box center [391, 73] width 149 height 120
click at [375, 94] on div "# Follow the lightstone to navigate the traps. while True : item = hero . findN…" at bounding box center [391, 73] width 149 height 120
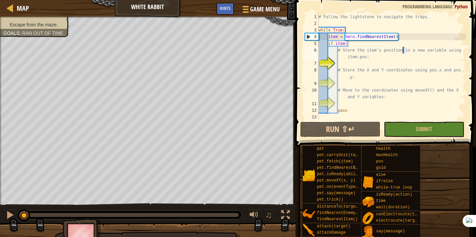
click at [375, 95] on div "# Follow the lightstone to navigate the traps. while True : item = hero . findN…" at bounding box center [391, 73] width 149 height 120
click at [376, 95] on div "# Follow the lightstone to navigate the traps. while True : item = hero . findN…" at bounding box center [391, 73] width 149 height 120
click at [376, 96] on div "# Follow the lightstone to navigate the traps. while True : item = hero . findN…" at bounding box center [391, 73] width 149 height 120
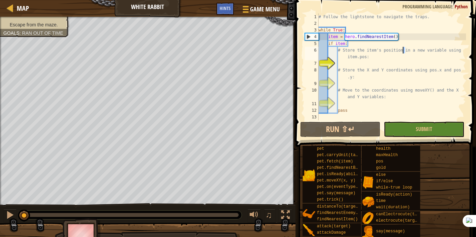
click at [376, 96] on div "# Follow the lightstone to navigate the traps. while True : item = hero . findN…" at bounding box center [391, 73] width 149 height 120
click at [377, 96] on div "# Follow the lightstone to navigate the traps. while True : item = hero . findN…" at bounding box center [391, 73] width 149 height 120
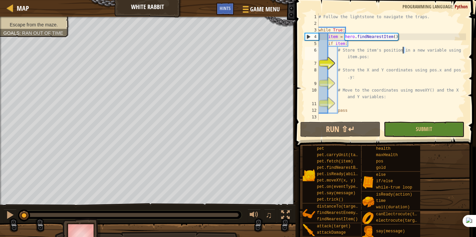
click at [377, 96] on div "# Follow the lightstone to navigate the traps. while True : item = hero . findN…" at bounding box center [391, 73] width 149 height 120
click at [377, 97] on div "# Follow the lightstone to navigate the traps. while True : item = hero . findN…" at bounding box center [391, 73] width 149 height 120
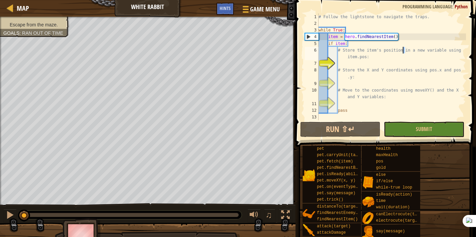
click at [377, 97] on div "# Follow the lightstone to navigate the traps. while True : item = hero . findN…" at bounding box center [391, 73] width 149 height 120
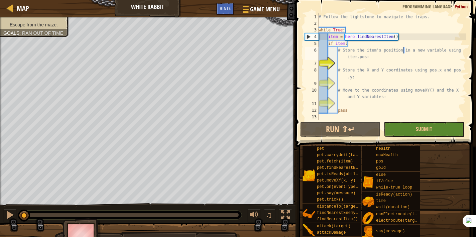
click at [377, 97] on div "# Follow the lightstone to navigate the traps. while True : item = hero . findN…" at bounding box center [391, 73] width 149 height 120
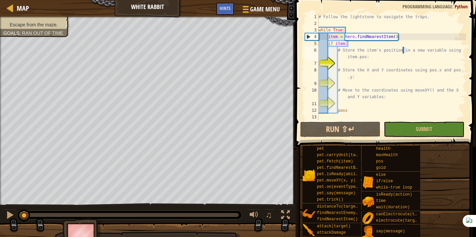
click at [377, 97] on div "# Follow the lightstone to navigate the traps. while True : item = hero . findN…" at bounding box center [391, 73] width 149 height 120
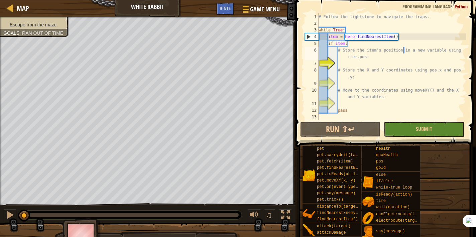
click at [377, 97] on div "# Follow the lightstone to navigate the traps. while True : item = hero . findN…" at bounding box center [391, 73] width 149 height 120
click at [377, 98] on div "# Follow the lightstone to navigate the traps. while True : item = hero . findN…" at bounding box center [391, 73] width 149 height 120
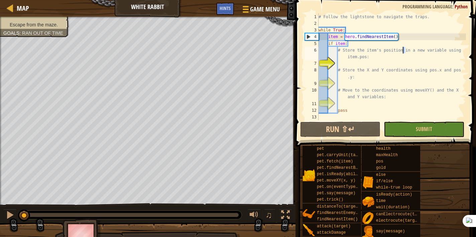
click at [377, 98] on div "# Follow the lightstone to navigate the traps. while True : item = hero . findN…" at bounding box center [391, 73] width 149 height 120
click at [377, 99] on div "# Follow the lightstone to navigate the traps. while True : item = hero . findN…" at bounding box center [391, 73] width 149 height 120
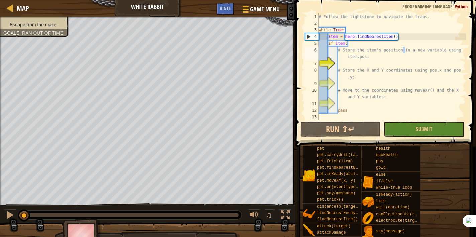
click at [377, 99] on div "# Follow the lightstone to navigate the traps. while True : item = hero . findN…" at bounding box center [391, 73] width 149 height 120
click at [377, 100] on div "# Follow the lightstone to navigate the traps. while True : item = hero . findN…" at bounding box center [391, 73] width 149 height 120
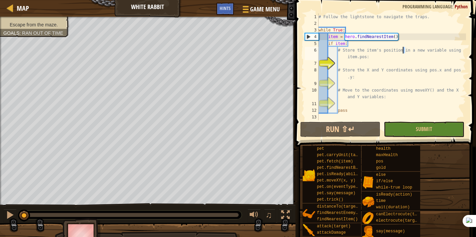
click at [378, 100] on div "# Follow the lightstone to navigate the traps. while True : item = hero . findN…" at bounding box center [391, 73] width 149 height 120
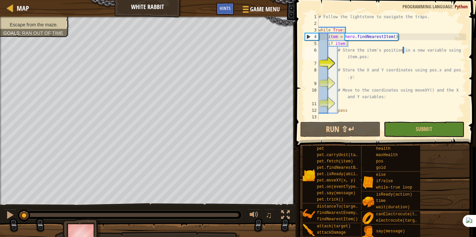
click at [379, 100] on div "# Follow the lightstone to navigate the traps. while True : item = hero . findN…" at bounding box center [391, 73] width 149 height 120
click at [380, 100] on div "# Follow the lightstone to navigate the traps. while True : item = hero . findN…" at bounding box center [391, 73] width 149 height 120
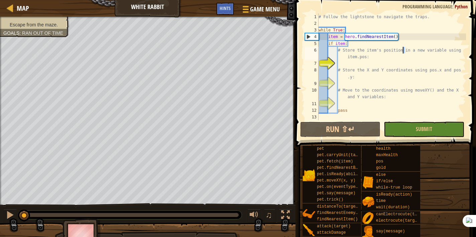
click at [380, 100] on div "# Follow the lightstone to navigate the traps. while True : item = hero . findN…" at bounding box center [391, 73] width 149 height 120
click at [381, 100] on div "# Follow the lightstone to navigate the traps. while True : item = hero . findN…" at bounding box center [391, 73] width 149 height 120
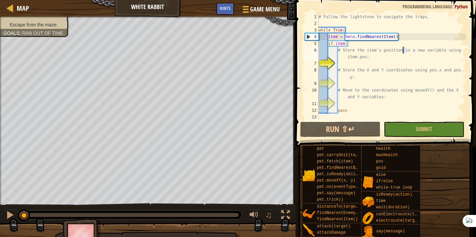
click at [381, 100] on div "# Follow the lightstone to navigate the traps. while True : item = hero . findN…" at bounding box center [391, 73] width 149 height 120
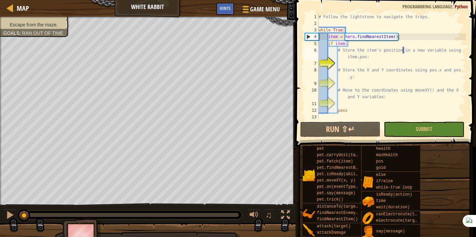
click at [381, 100] on div "# Follow the lightstone to navigate the traps. while True : item = hero . findN…" at bounding box center [391, 73] width 149 height 120
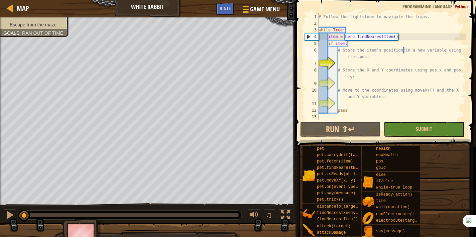
click at [381, 100] on div "# Follow the lightstone to navigate the traps. while True : item = hero . findN…" at bounding box center [391, 73] width 149 height 120
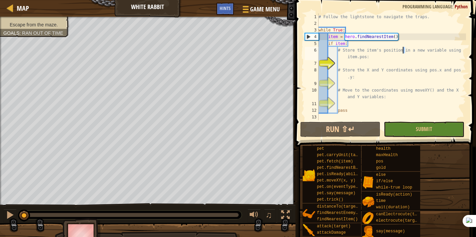
click at [381, 100] on div "# Follow the lightstone to navigate the traps. while True : item = hero . findN…" at bounding box center [391, 73] width 149 height 120
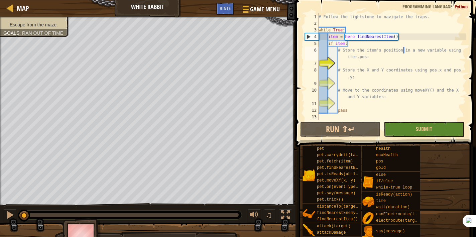
click at [381, 100] on div "# Follow the lightstone to navigate the traps. while True : item = hero . findN…" at bounding box center [391, 73] width 149 height 120
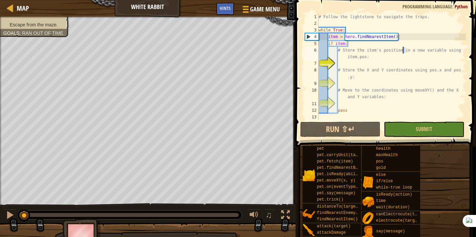
click at [381, 100] on div "# Follow the lightstone to navigate the traps. while True : item = hero . findN…" at bounding box center [391, 73] width 149 height 120
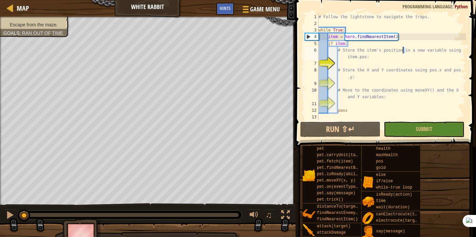
click at [381, 100] on div "# Follow the lightstone to navigate the traps. while True : item = hero . findN…" at bounding box center [391, 73] width 149 height 120
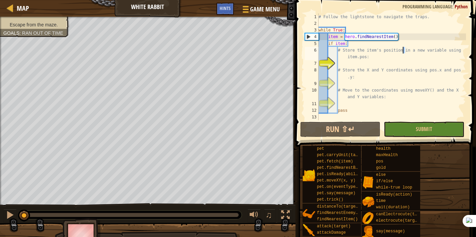
click at [381, 100] on div "# Follow the lightstone to navigate the traps. while True : item = hero . findN…" at bounding box center [391, 73] width 149 height 120
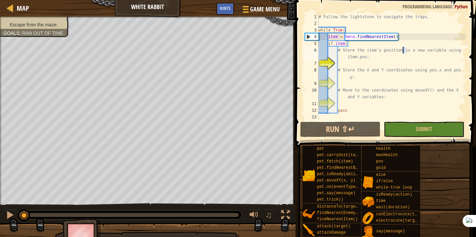
click at [381, 100] on div "# Follow the lightstone to navigate the traps. while True : item = hero . findN…" at bounding box center [391, 73] width 149 height 120
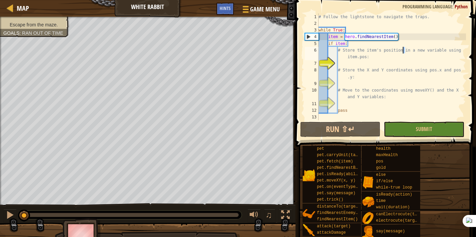
click at [381, 100] on div "# Follow the lightstone to navigate the traps. while True : item = hero . findN…" at bounding box center [391, 73] width 149 height 120
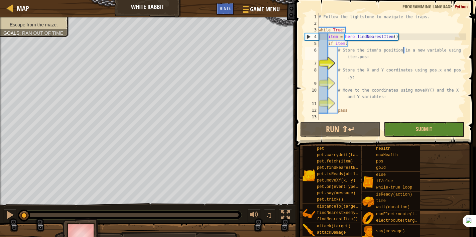
click at [381, 100] on div "# Follow the lightstone to navigate the traps. while True : item = hero . findN…" at bounding box center [391, 73] width 149 height 120
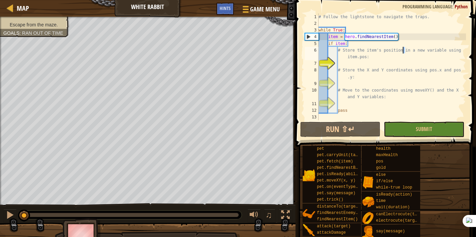
click at [381, 100] on div "# Follow the lightstone to navigate the traps. while True : item = hero . findN…" at bounding box center [391, 73] width 149 height 120
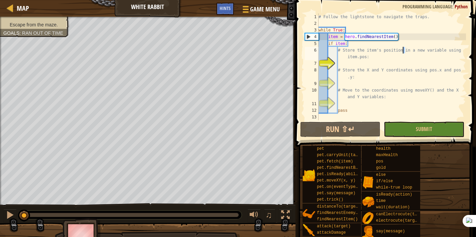
click at [381, 100] on div "# Follow the lightstone to navigate the traps. while True : item = hero . findN…" at bounding box center [391, 73] width 149 height 120
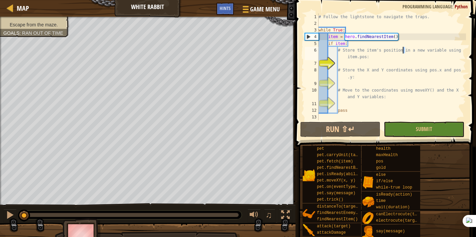
click at [381, 100] on div "# Follow the lightstone to navigate the traps. while True : item = hero . findN…" at bounding box center [391, 73] width 149 height 120
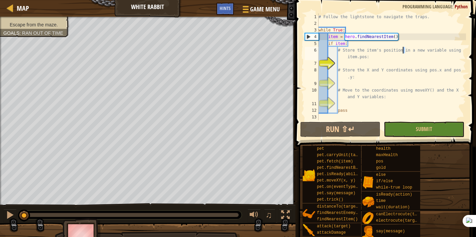
click at [381, 100] on div "# Follow the lightstone to navigate the traps. while True : item = hero . findN…" at bounding box center [391, 73] width 149 height 120
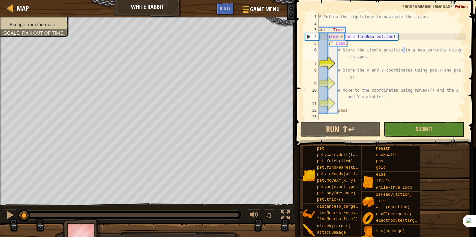
click at [381, 100] on div "# Follow the lightstone to navigate the traps. while True : item = hero . findN…" at bounding box center [391, 73] width 149 height 120
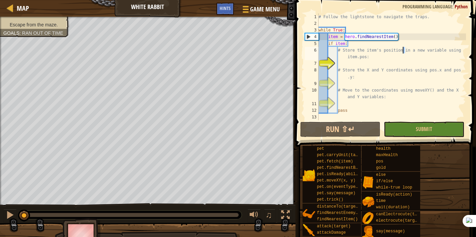
click at [381, 100] on div "# Follow the lightstone to navigate the traps. while True : item = hero . findN…" at bounding box center [391, 73] width 149 height 120
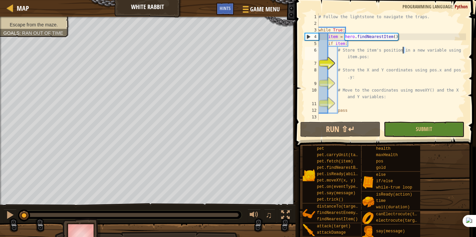
click at [381, 100] on div "# Follow the lightstone to navigate the traps. while True : item = hero . findN…" at bounding box center [391, 73] width 149 height 120
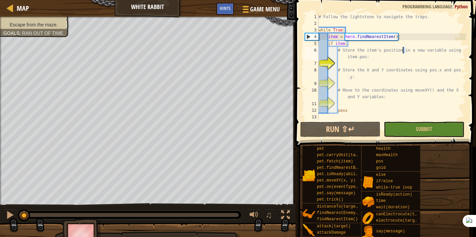
click at [381, 100] on div "# Follow the lightstone to navigate the traps. while True : item = hero . findN…" at bounding box center [391, 73] width 149 height 120
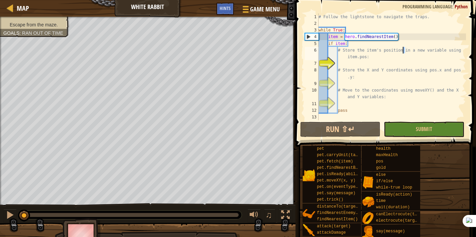
click at [381, 100] on div "# Follow the lightstone to navigate the traps. while True : item = hero . findN…" at bounding box center [391, 73] width 149 height 120
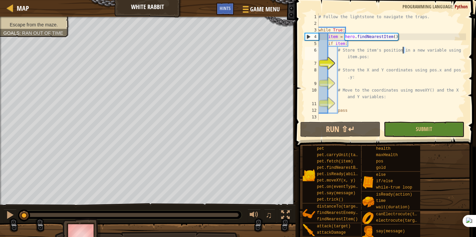
click at [381, 100] on div "# Follow the lightstone to navigate the traps. while True : item = hero . findN…" at bounding box center [391, 73] width 149 height 120
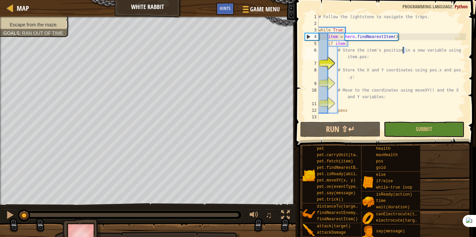
click at [381, 100] on div "# Follow the lightstone to navigate the traps. while True : item = hero . findN…" at bounding box center [391, 73] width 149 height 120
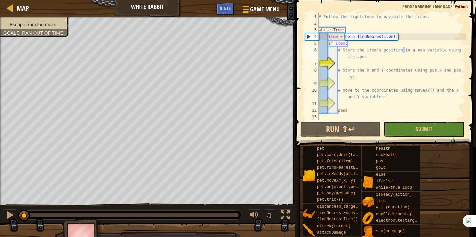
click at [381, 100] on div "# Follow the lightstone to navigate the traps. while True : item = hero . findN…" at bounding box center [391, 73] width 149 height 120
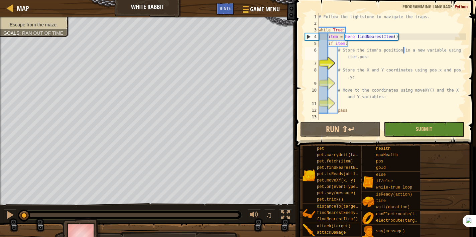
click at [381, 100] on div "# Follow the lightstone to navigate the traps. while True : item = hero . findN…" at bounding box center [391, 73] width 149 height 120
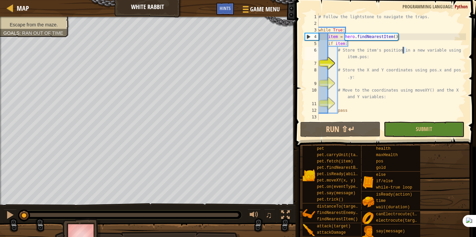
click at [381, 100] on div "# Follow the lightstone to navigate the traps. while True : item = hero . findN…" at bounding box center [391, 73] width 149 height 120
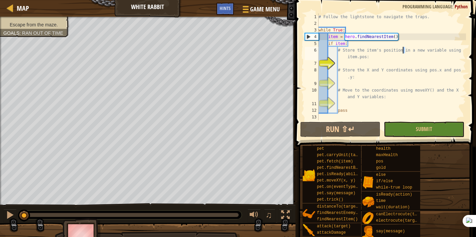
click at [381, 100] on div "# Follow the lightstone to navigate the traps. while True : item = hero . findN…" at bounding box center [391, 73] width 149 height 120
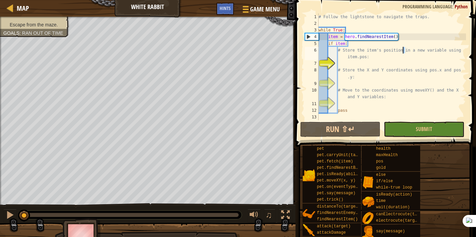
click at [381, 100] on div "# Follow the lightstone to navigate the traps. while True : item = hero . findN…" at bounding box center [391, 73] width 149 height 120
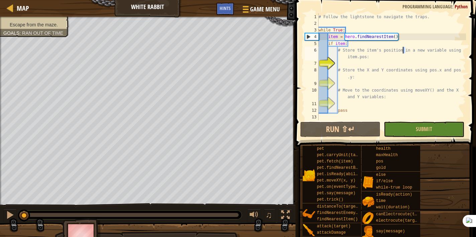
click at [381, 100] on div "# Follow the lightstone to navigate the traps. while True : item = hero . findN…" at bounding box center [391, 73] width 149 height 120
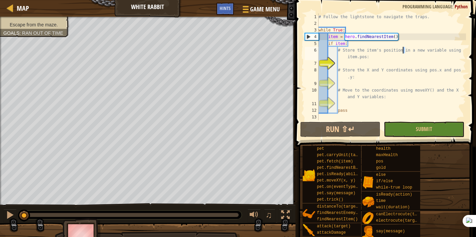
click at [381, 100] on div "# Follow the lightstone to navigate the traps. while True : item = hero . findN…" at bounding box center [391, 73] width 149 height 120
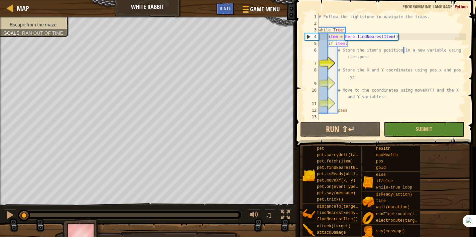
click at [381, 100] on div "# Follow the lightstone to navigate the traps. while True : item = hero . findN…" at bounding box center [391, 73] width 149 height 120
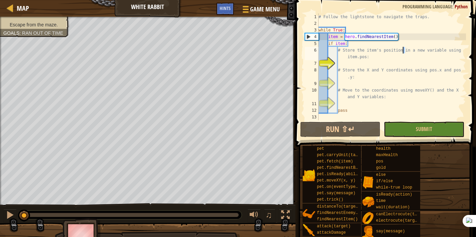
click at [381, 100] on div "# Follow the lightstone to navigate the traps. while True : item = hero . findN…" at bounding box center [391, 73] width 149 height 120
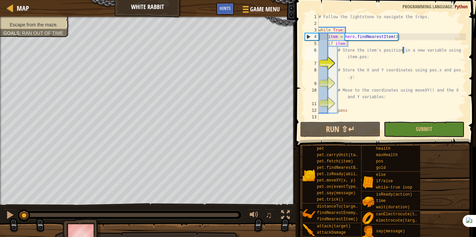
click at [381, 100] on div "# Follow the lightstone to navigate the traps. while True : item = hero . findN…" at bounding box center [391, 73] width 149 height 120
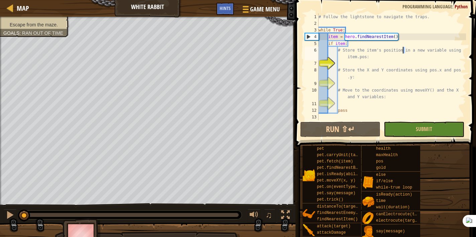
click at [381, 100] on div "# Follow the lightstone to navigate the traps. while True : item = hero . findN…" at bounding box center [391, 73] width 149 height 120
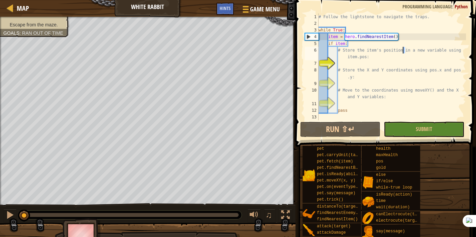
click at [381, 100] on div "# Follow the lightstone to navigate the traps. while True : item = hero . findN…" at bounding box center [391, 73] width 149 height 120
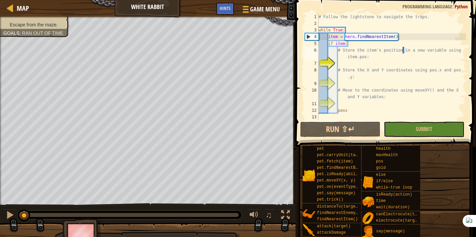
click at [381, 100] on div "# Follow the lightstone to navigate the traps. while True : item = hero . findN…" at bounding box center [391, 73] width 149 height 120
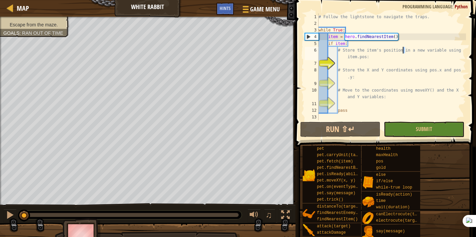
click at [381, 100] on div "# Follow the lightstone to navigate the traps. while True : item = hero . findN…" at bounding box center [391, 73] width 149 height 120
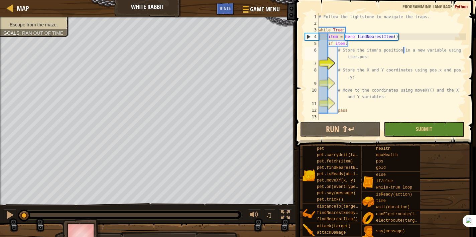
click at [381, 100] on div "# Follow the lightstone to navigate the traps. while True : item = hero . findN…" at bounding box center [391, 73] width 149 height 120
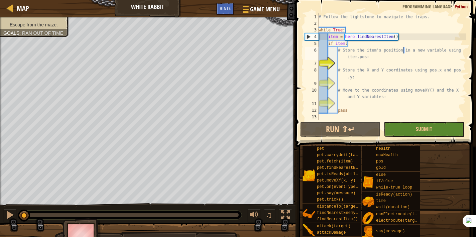
click at [381, 100] on div "# Follow the lightstone to navigate the traps. while True : item = hero . findN…" at bounding box center [391, 73] width 149 height 120
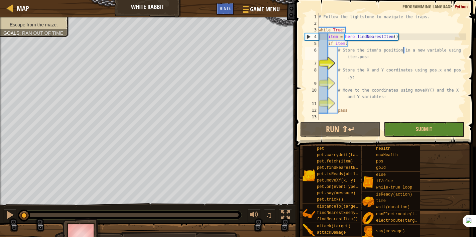
click at [381, 100] on div "# Follow the lightstone to navigate the traps. while True : item = hero . findN…" at bounding box center [391, 73] width 149 height 120
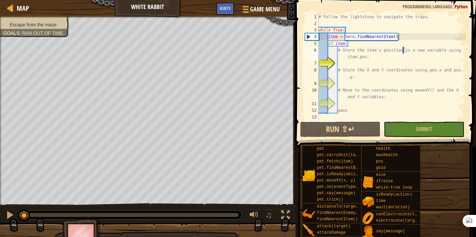
click at [381, 100] on div "# Follow the lightstone to navigate the traps. while True : item = hero . findN…" at bounding box center [391, 73] width 149 height 120
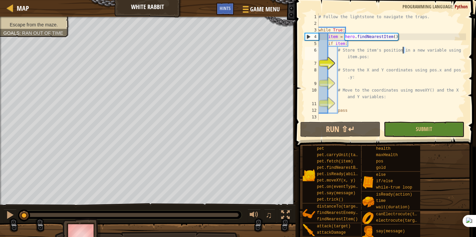
click at [381, 100] on div "# Follow the lightstone to navigate the traps. while True : item = hero . findN…" at bounding box center [391, 73] width 149 height 120
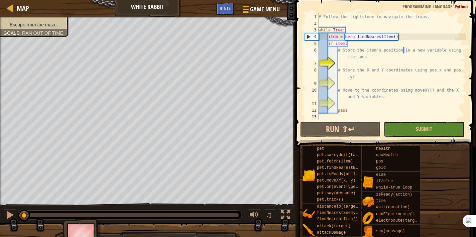
click at [381, 100] on div "# Follow the lightstone to navigate the traps. while True : item = hero . findN…" at bounding box center [391, 73] width 149 height 120
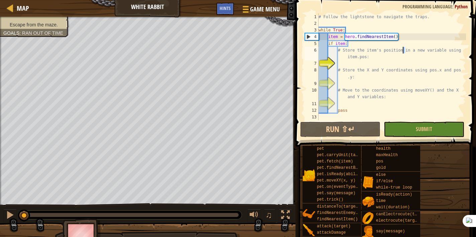
click at [381, 100] on div "# Follow the lightstone to navigate the traps. while True : item = hero . findN…" at bounding box center [391, 73] width 149 height 120
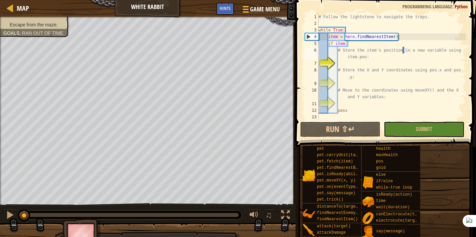
click at [381, 100] on div "# Follow the lightstone to navigate the traps. while True : item = hero . findN…" at bounding box center [391, 73] width 149 height 120
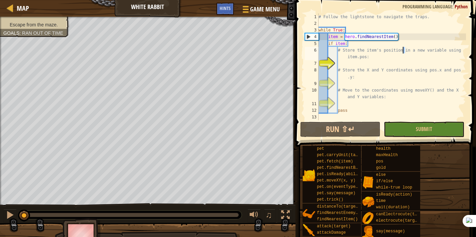
click at [381, 100] on div "# Follow the lightstone to navigate the traps. while True : item = hero . findN…" at bounding box center [391, 73] width 149 height 120
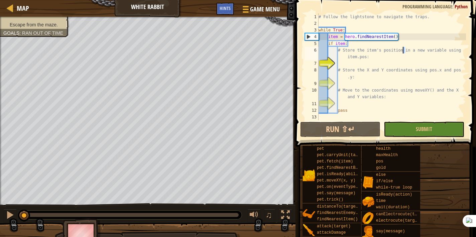
click at [381, 100] on div "# Follow the lightstone to navigate the traps. while True : item = hero . findN…" at bounding box center [391, 73] width 149 height 120
click at [381, 101] on div "# Follow the lightstone to navigate the traps. while True : item = hero . findN…" at bounding box center [391, 73] width 149 height 120
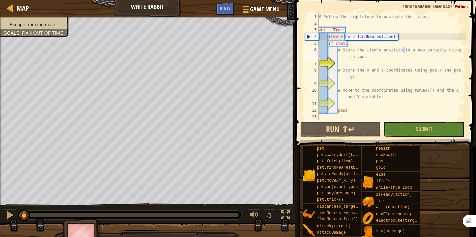
click at [381, 101] on div "# Follow the lightstone to navigate the traps. while True : item = hero . findN…" at bounding box center [391, 73] width 149 height 120
click at [381, 103] on div "# Follow the lightstone to navigate the traps. while True : item = hero . findN…" at bounding box center [391, 73] width 149 height 120
click at [380, 105] on div "# Follow the lightstone to navigate the traps. while True : item = hero . findN…" at bounding box center [391, 73] width 149 height 120
click at [379, 108] on div "# Follow the lightstone to navigate the traps. while True : item = hero . findN…" at bounding box center [391, 73] width 149 height 120
click at [379, 111] on div "# Follow the lightstone to navigate the traps. while True : item = hero . findN…" at bounding box center [391, 73] width 149 height 120
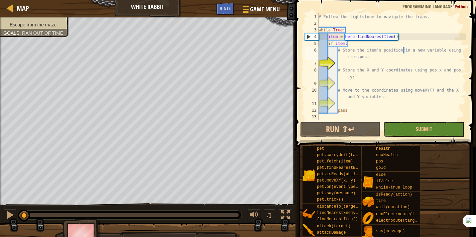
click at [379, 111] on div "# Follow the lightstone to navigate the traps. while True : item = hero . findN…" at bounding box center [391, 73] width 149 height 120
click at [378, 116] on div "# Follow the lightstone to navigate the traps. while True : item = hero . findN…" at bounding box center [391, 73] width 149 height 120
click at [377, 124] on div "c pass 1 2 3 4 5 6 7 8 9 10 11 12 13 # Follow the lightstone to navigate the tr…" at bounding box center [384, 86] width 182 height 166
click at [375, 132] on button "Run ⇧↵" at bounding box center [340, 129] width 80 height 15
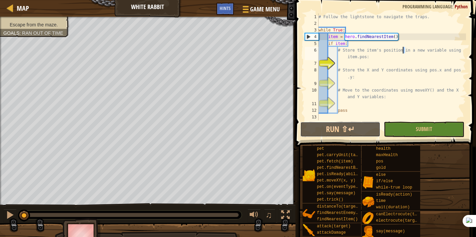
click at [374, 142] on div "Hints c pass 1 2 3 4 5 6 7 8 9 10 11 12 13 # Follow the lightstone to navigate …" at bounding box center [384, 117] width 182 height 234
click at [374, 145] on div "pet pet.carryUnit(target, x, y) pet.fetch(item) pet.findNearestByType(type) pet…" at bounding box center [386, 191] width 169 height 92
click at [373, 152] on div "health maxHealth pos gold" at bounding box center [391, 158] width 58 height 25
click at [372, 154] on div "health maxHealth pos gold" at bounding box center [391, 158] width 58 height 25
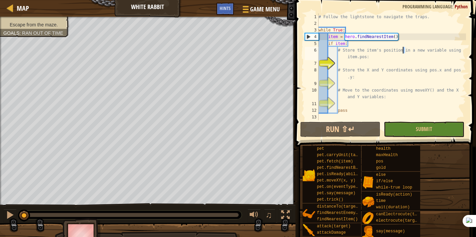
click at [372, 156] on div "health maxHealth pos gold" at bounding box center [391, 158] width 58 height 25
click at [372, 159] on div "health maxHealth pos gold" at bounding box center [391, 158] width 58 height 25
click at [372, 161] on div "health maxHealth pos gold" at bounding box center [391, 158] width 58 height 25
click at [372, 162] on div "health maxHealth pos gold" at bounding box center [391, 158] width 58 height 25
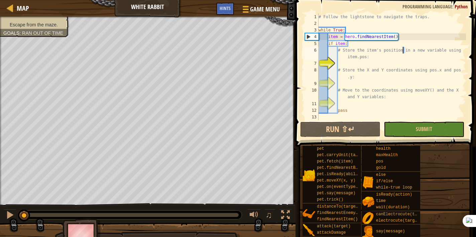
click at [372, 162] on div "health maxHealth pos gold" at bounding box center [391, 158] width 58 height 25
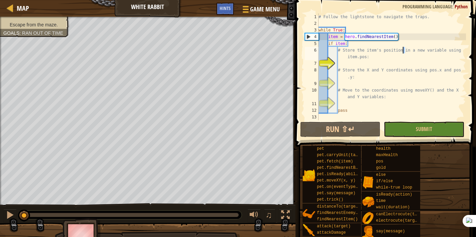
click at [372, 161] on div "health maxHealth pos gold" at bounding box center [391, 158] width 58 height 25
click at [372, 160] on div "health maxHealth pos gold" at bounding box center [391, 158] width 58 height 25
click at [372, 157] on div "health maxHealth pos gold" at bounding box center [391, 158] width 58 height 25
click at [372, 155] on div "health maxHealth pos gold" at bounding box center [391, 158] width 58 height 25
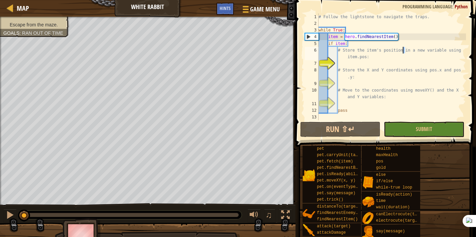
click at [372, 155] on div "health maxHealth pos gold" at bounding box center [391, 158] width 58 height 25
click at [372, 153] on div "health maxHealth pos gold" at bounding box center [391, 158] width 58 height 25
click at [372, 151] on div "health maxHealth pos gold" at bounding box center [391, 158] width 58 height 25
click at [372, 149] on div "health maxHealth pos gold" at bounding box center [391, 158] width 58 height 25
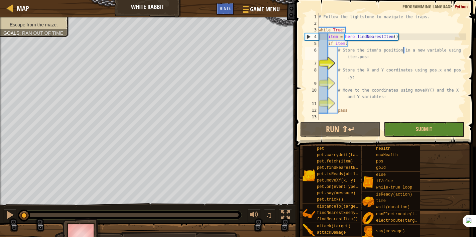
click at [372, 146] on div "health maxHealth pos gold" at bounding box center [391, 158] width 58 height 25
click at [372, 145] on div "pet pet.carryUnit(target, x, y) pet.fetch(item) pet.findNearestByType(type) pet…" at bounding box center [386, 191] width 169 height 92
click at [372, 142] on span at bounding box center [385, 238] width 176 height 198
click at [372, 141] on span at bounding box center [385, 238] width 176 height 198
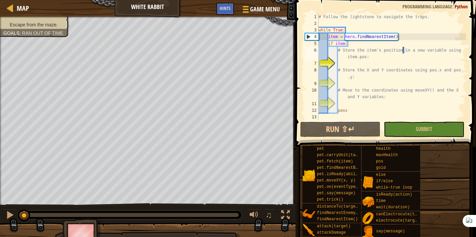
click at [372, 139] on span at bounding box center [385, 238] width 176 height 198
click at [372, 138] on div "Hints c pass 1 2 3 4 5 6 7 8 9 10 11 12 13 # Follow the lightstone to navigate …" at bounding box center [384, 117] width 182 height 234
click at [372, 138] on span at bounding box center [386, 64] width 186 height 166
click at [373, 137] on span at bounding box center [386, 64] width 186 height 166
click at [373, 136] on button "Run ⇧↵" at bounding box center [340, 129] width 80 height 15
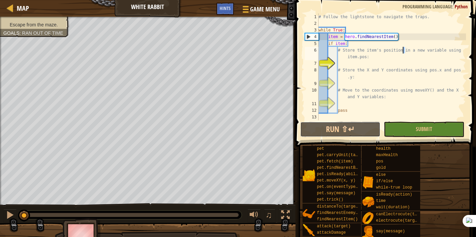
click at [374, 135] on button "Run ⇧↵" at bounding box center [340, 129] width 80 height 15
click at [374, 133] on button "Run ⇧↵" at bounding box center [340, 129] width 80 height 15
click at [375, 132] on button "Run ⇧↵" at bounding box center [340, 129] width 80 height 15
click at [376, 131] on button "Run ⇧↵" at bounding box center [340, 129] width 80 height 15
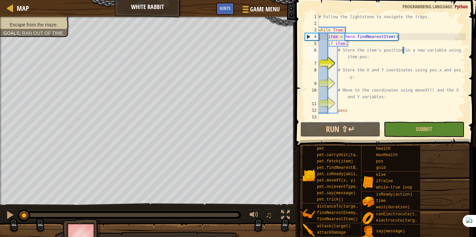
click at [377, 129] on button "Run ⇧↵" at bounding box center [340, 129] width 80 height 15
click at [378, 126] on button "Run ⇧↵" at bounding box center [340, 129] width 80 height 15
click at [379, 125] on button "Run ⇧↵" at bounding box center [340, 129] width 80 height 15
click at [380, 123] on button "Run ⇧↵" at bounding box center [340, 129] width 80 height 15
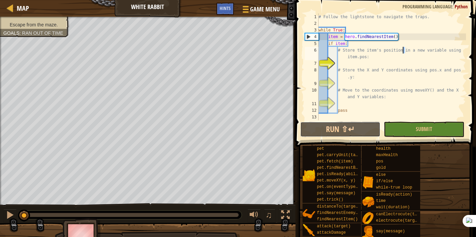
click at [381, 121] on div "c pass 1 2 3 4 5 6 7 8 9 10 11 12 13 # Follow the lightstone to navigate the tr…" at bounding box center [384, 86] width 182 height 166
click at [383, 119] on div "c pass 1 2 3 4 5 6 7 8 9 10 11 12 13 # Follow the lightstone to navigate the tr…" at bounding box center [384, 86] width 182 height 166
click at [385, 114] on div "# Follow the lightstone to navigate the traps. while True : item = hero . findN…" at bounding box center [391, 73] width 149 height 120
click at [387, 112] on div "# Follow the lightstone to navigate the traps. while True : item = hero . findN…" at bounding box center [391, 73] width 149 height 120
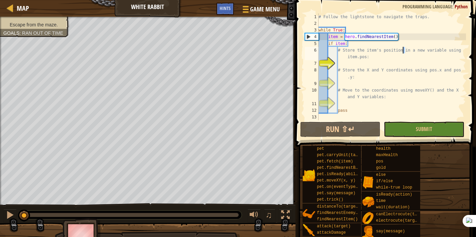
click at [387, 110] on div "# Follow the lightstone to navigate the traps. while True : item = hero . findN…" at bounding box center [391, 73] width 149 height 120
click at [389, 108] on div "# Follow the lightstone to navigate the traps. while True : item = hero . findN…" at bounding box center [391, 73] width 149 height 120
click at [391, 103] on div "# Follow the lightstone to navigate the traps. while True : item = hero . findN…" at bounding box center [391, 73] width 149 height 120
click at [392, 102] on div "# Follow the lightstone to navigate the traps. while True : item = hero . findN…" at bounding box center [391, 73] width 149 height 120
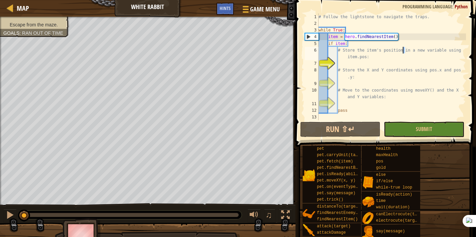
click at [394, 99] on div "# Follow the lightstone to navigate the traps. while True : item = hero . findN…" at bounding box center [391, 73] width 149 height 120
click at [395, 97] on div "# Follow the lightstone to navigate the traps. while True : item = hero . findN…" at bounding box center [391, 73] width 149 height 120
click at [396, 95] on div "# Follow the lightstone to navigate the traps. while True : item = hero . findN…" at bounding box center [391, 73] width 149 height 120
click at [397, 93] on div "# Follow the lightstone to navigate the traps. while True : item = hero . findN…" at bounding box center [391, 73] width 149 height 120
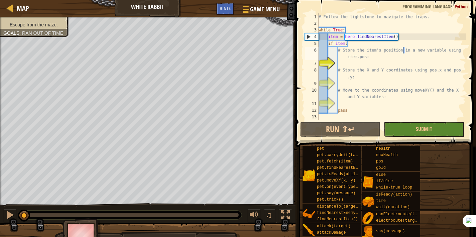
click at [397, 92] on div "# Follow the lightstone to navigate the traps. while True : item = hero . findN…" at bounding box center [391, 73] width 149 height 120
click at [398, 91] on div "# Follow the lightstone to navigate the traps. while True : item = hero . findN…" at bounding box center [391, 73] width 149 height 120
click at [398, 90] on div "# Follow the lightstone to navigate the traps. while True : item = hero . findN…" at bounding box center [391, 73] width 149 height 120
click at [399, 89] on div "# Follow the lightstone to navigate the traps. while True : item = hero . findN…" at bounding box center [391, 73] width 149 height 120
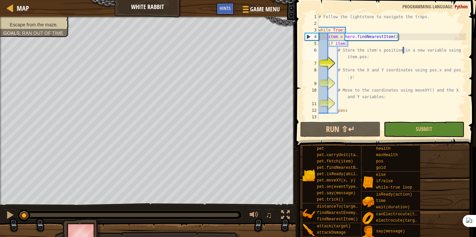
click at [400, 88] on div "# Follow the lightstone to navigate the traps. while True : item = hero . findN…" at bounding box center [391, 73] width 149 height 120
click at [401, 88] on div "# Follow the lightstone to navigate the traps. while True : item = hero . findN…" at bounding box center [391, 73] width 149 height 120
click at [401, 87] on div "# Follow the lightstone to navigate the traps. while True : item = hero . findN…" at bounding box center [391, 73] width 149 height 120
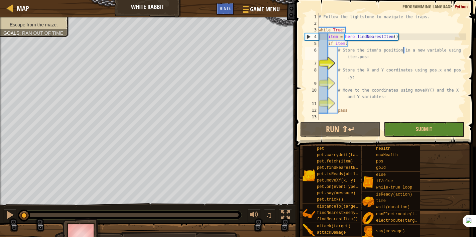
click at [402, 86] on div "# Follow the lightstone to navigate the traps. while True : item = hero . findN…" at bounding box center [391, 73] width 149 height 120
click at [403, 85] on div "# Follow the lightstone to navigate the traps. while True : item = hero . findN…" at bounding box center [391, 73] width 149 height 120
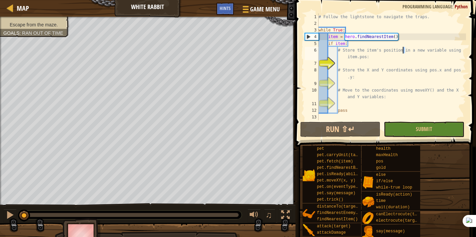
click at [403, 85] on div "# Follow the lightstone to navigate the traps. while True : item = hero . findN…" at bounding box center [391, 73] width 149 height 120
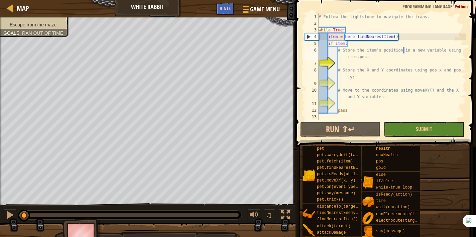
click at [403, 85] on div "# Follow the lightstone to navigate the traps. while True : item = hero . findN…" at bounding box center [391, 73] width 149 height 120
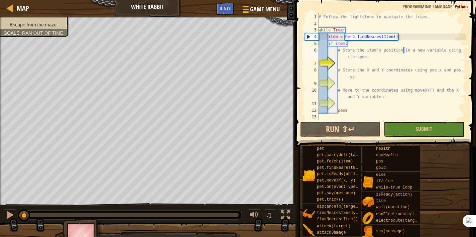
click at [403, 85] on div "# Follow the lightstone to navigate the traps. while True : item = hero . findN…" at bounding box center [391, 73] width 149 height 120
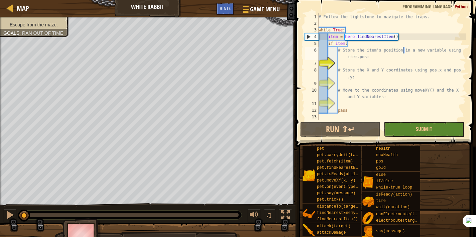
click at [403, 85] on div "# Follow the lightstone to navigate the traps. while True : item = hero . findN…" at bounding box center [391, 73] width 149 height 120
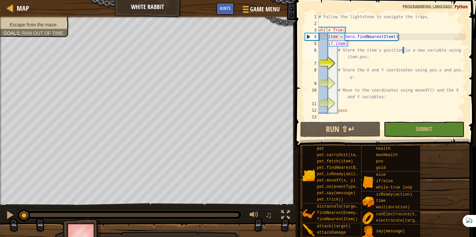
click at [403, 85] on div "# Follow the lightstone to navigate the traps. while True : item = hero . findN…" at bounding box center [391, 73] width 149 height 120
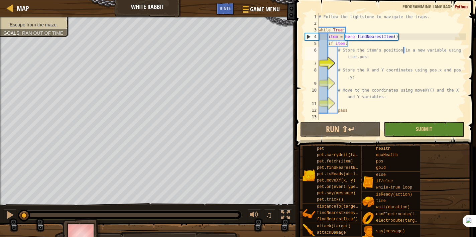
click at [403, 85] on div "# Follow the lightstone to navigate the traps. while True : item = hero . findN…" at bounding box center [391, 73] width 149 height 120
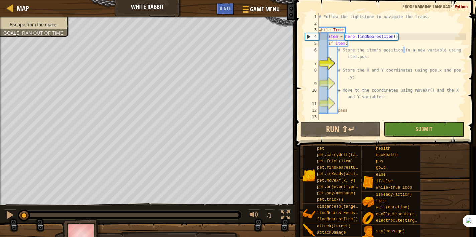
click at [403, 85] on div "# Follow the lightstone to navigate the traps. while True : item = hero . findN…" at bounding box center [391, 73] width 149 height 120
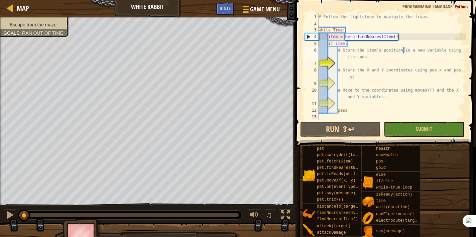
click at [403, 85] on div "# Follow the lightstone to navigate the traps. while True : item = hero . findN…" at bounding box center [391, 73] width 149 height 120
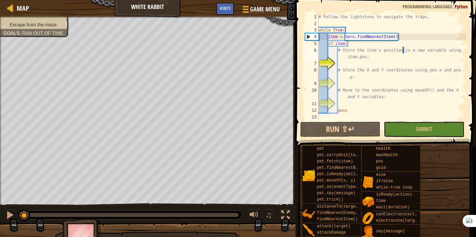
click at [403, 86] on div "# Follow the lightstone to navigate the traps. while True : item = hero . findN…" at bounding box center [391, 73] width 149 height 120
click at [403, 87] on div "# Follow the lightstone to navigate the traps. while True : item = hero . findN…" at bounding box center [391, 73] width 149 height 120
click at [403, 88] on div "# Follow the lightstone to navigate the traps. while True : item = hero . findN…" at bounding box center [391, 73] width 149 height 120
click at [403, 90] on div "# Follow the lightstone to navigate the traps. while True : item = hero . findN…" at bounding box center [391, 73] width 149 height 120
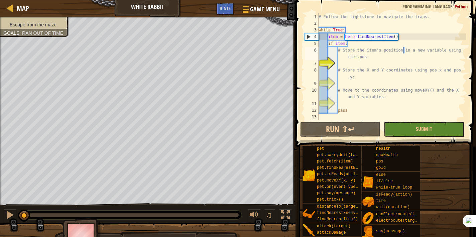
click at [402, 94] on div "# Follow the lightstone to navigate the traps. while True : item = hero . findN…" at bounding box center [391, 73] width 149 height 120
click at [402, 95] on div "# Follow the lightstone to navigate the traps. while True : item = hero . findN…" at bounding box center [391, 73] width 149 height 120
click at [401, 97] on div "# Follow the lightstone to navigate the traps. while True : item = hero . findN…" at bounding box center [391, 73] width 149 height 120
click at [401, 99] on div "# Follow the lightstone to navigate the traps. while True : item = hero . findN…" at bounding box center [391, 73] width 149 height 120
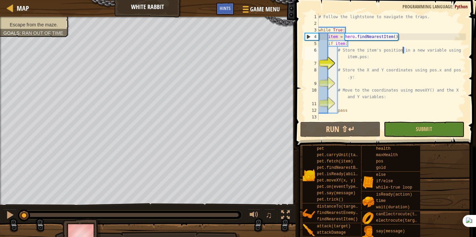
click at [401, 101] on div "# Follow the lightstone to navigate the traps. while True : item = hero . findN…" at bounding box center [391, 73] width 149 height 120
click at [400, 103] on div "# Follow the lightstone to navigate the traps. while True : item = hero . findN…" at bounding box center [391, 73] width 149 height 120
click at [399, 105] on div "# Follow the lightstone to navigate the traps. while True : item = hero . findN…" at bounding box center [391, 73] width 149 height 120
click at [399, 107] on div "# Follow the lightstone to navigate the traps. while True : item = hero . findN…" at bounding box center [391, 73] width 149 height 120
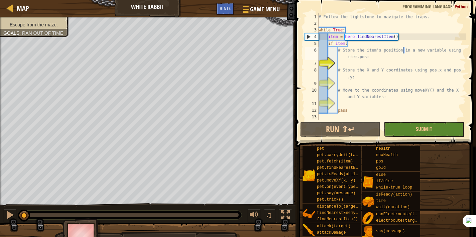
click at [399, 107] on div "# Follow the lightstone to navigate the traps. while True : item = hero . findN…" at bounding box center [391, 73] width 149 height 120
click at [397, 110] on div "# Follow the lightstone to navigate the traps. while True : item = hero . findN…" at bounding box center [391, 73] width 149 height 120
click at [396, 112] on div "# Follow the lightstone to navigate the traps. while True : item = hero . findN…" at bounding box center [391, 73] width 149 height 120
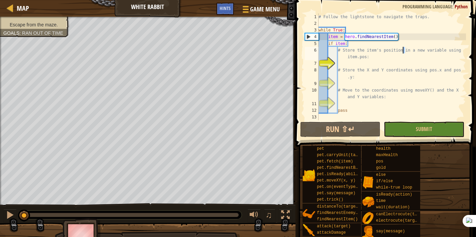
click at [394, 115] on div "# Follow the lightstone to navigate the traps. while True : item = hero . findN…" at bounding box center [391, 73] width 149 height 120
click at [391, 119] on div "# Follow the lightstone to navigate the traps. while True : item = hero . findN…" at bounding box center [391, 73] width 149 height 120
click at [390, 120] on div "c pass 1 2 3 4 5 6 7 8 9 10 11 12 13 # Follow the lightstone to navigate the tr…" at bounding box center [384, 86] width 182 height 166
click at [388, 122] on div "c pass 1 2 3 4 5 6 7 8 9 10 11 12 13 # Follow the lightstone to navigate the tr…" at bounding box center [384, 86] width 182 height 166
click at [388, 122] on button "Submit" at bounding box center [424, 129] width 80 height 15
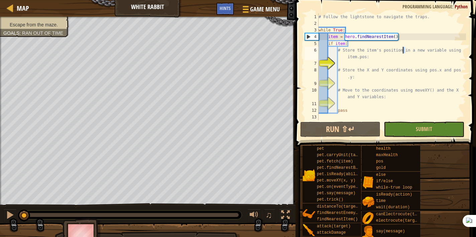
click at [386, 124] on div "Escape from the maze. Goals : Ran out of time ♫ [PERSON_NAME] 3098 x: 8 y: 8 No…" at bounding box center [238, 133] width 476 height 233
click at [386, 125] on div "Escape from the maze. Goals : Ran out of time ♫ [PERSON_NAME] 3098 x: 8 y: 8 No…" at bounding box center [238, 133] width 476 height 233
click at [385, 126] on div "Escape from the maze. Goals : Ran out of time ♫ [PERSON_NAME] 3098 x: 8 y: 8 No…" at bounding box center [238, 133] width 476 height 233
click at [384, 126] on div "Escape from the maze. Goals : Ran out of time ♫ [PERSON_NAME] 3098 x: 8 y: 8 No…" at bounding box center [238, 133] width 476 height 233
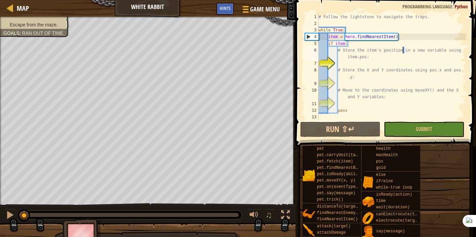
click at [383, 127] on div "Escape from the maze. Goals : Ran out of time ♫ [PERSON_NAME] 3098 x: 8 y: 8 No…" at bounding box center [238, 133] width 476 height 233
click at [382, 127] on div "Escape from the maze. Goals : Ran out of time ♫ [PERSON_NAME] 3098 x: 8 y: 8 No…" at bounding box center [238, 133] width 476 height 233
click at [382, 128] on div "Escape from the maze. Goals : Ran out of time ♫ [PERSON_NAME] 3098 x: 8 y: 8 No…" at bounding box center [238, 133] width 476 height 233
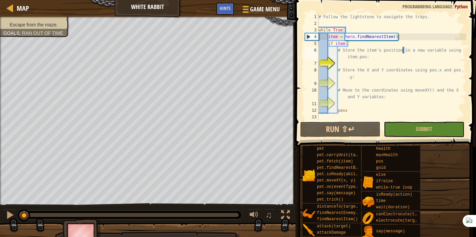
click at [381, 128] on div "Escape from the maze. Goals : Ran out of time ♫ [PERSON_NAME] 3098 x: 8 y: 8 No…" at bounding box center [238, 133] width 476 height 233
click at [380, 128] on div "Escape from the maze. Goals : Ran out of time ♫ [PERSON_NAME] 3098 x: 8 y: 8 No…" at bounding box center [238, 133] width 476 height 233
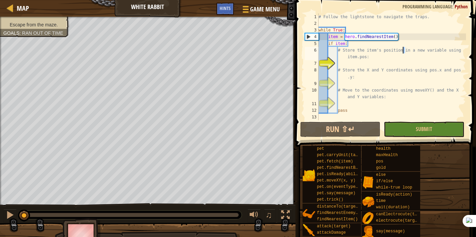
click at [380, 128] on div "Escape from the maze. Goals : Ran out of time ♫ [PERSON_NAME] 3098 x: 8 y: 8 No…" at bounding box center [238, 133] width 476 height 233
click at [379, 127] on div "Escape from the maze. Goals : Ran out of time ♫ [PERSON_NAME] 3098 x: 8 y: 8 No…" at bounding box center [238, 133] width 476 height 233
click at [378, 127] on div "Escape from the maze. Goals : Ran out of time ♫ [PERSON_NAME] 3098 x: 8 y: 8 No…" at bounding box center [238, 133] width 476 height 233
click at [378, 126] on div "Escape from the maze. Goals : Ran out of time ♫ [PERSON_NAME] 3098 x: 8 y: 8 No…" at bounding box center [238, 133] width 476 height 233
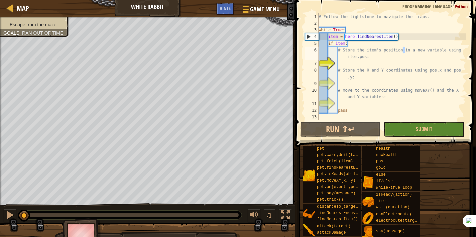
click at [377, 125] on div "Escape from the maze. Goals : Ran out of time ♫ [PERSON_NAME] 3098 x: 8 y: 8 No…" at bounding box center [238, 133] width 476 height 233
click at [376, 124] on div "Escape from the maze. Goals : Ran out of time ♫ [PERSON_NAME] 3098 x: 8 y: 8 No…" at bounding box center [238, 133] width 476 height 233
click at [369, 120] on div "Escape from the maze. Goals : Ran out of time ♫ [PERSON_NAME] 3098 x: 8 y: 8 No…" at bounding box center [238, 133] width 476 height 233
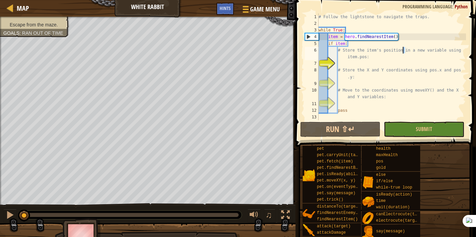
click at [367, 119] on div "Escape from the maze. Goals : Ran out of time ♫ [PERSON_NAME] 3098 x: 8 y: 8 No…" at bounding box center [238, 133] width 476 height 233
click at [366, 118] on div "Escape from the maze. Goals : Ran out of time ♫ [PERSON_NAME] 3098 x: 8 y: 8 No…" at bounding box center [238, 133] width 476 height 233
click at [365, 118] on div "Escape from the maze. Goals : Ran out of time ♫ [PERSON_NAME] 3098 x: 8 y: 8 No…" at bounding box center [238, 133] width 476 height 233
click at [365, 117] on div "Escape from the maze. Goals : Ran out of time ♫ [PERSON_NAME] 3098 x: 8 y: 8 No…" at bounding box center [238, 133] width 476 height 233
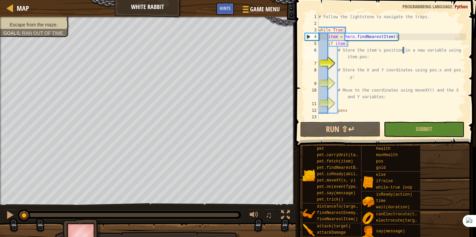
click at [365, 117] on div "Escape from the maze. Goals : Ran out of time ♫ [PERSON_NAME] 3098 x: 8 y: 8 No…" at bounding box center [238, 133] width 476 height 233
click at [364, 117] on div "Escape from the maze. Goals : Ran out of time ♫ [PERSON_NAME] 3098 x: 8 y: 8 No…" at bounding box center [238, 133] width 476 height 233
click at [363, 117] on div "Escape from the maze. Goals : Ran out of time ♫ [PERSON_NAME] 3098 x: 8 y: 8 No…" at bounding box center [238, 133] width 476 height 233
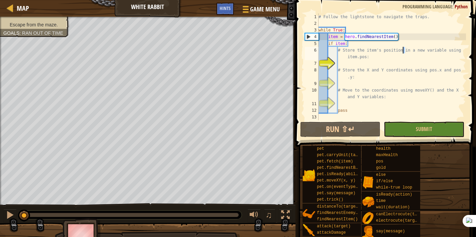
click at [363, 117] on div "Escape from the maze. Goals : Ran out of time ♫ [PERSON_NAME] 3098 x: 8 y: 8 No…" at bounding box center [238, 133] width 476 height 233
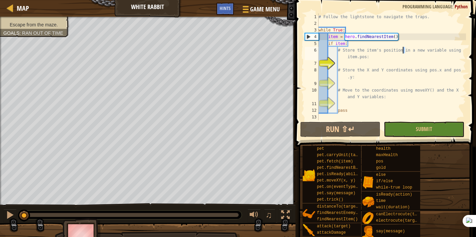
click at [363, 117] on div "Escape from the maze. Goals : Ran out of time ♫ [PERSON_NAME] 3098 x: 8 y: 8 No…" at bounding box center [238, 133] width 476 height 233
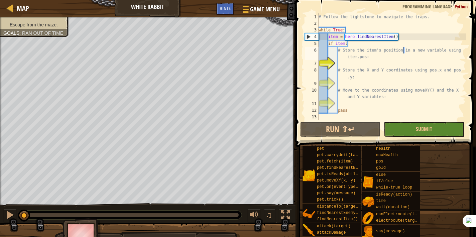
click at [363, 117] on div "Escape from the maze. Goals : Ran out of time ♫ [PERSON_NAME] 3098 x: 8 y: 8 No…" at bounding box center [238, 133] width 476 height 233
click at [363, 116] on div "Escape from the maze. Goals : Ran out of time ♫ [PERSON_NAME] 3098 x: 8 y: 8 No…" at bounding box center [238, 133] width 476 height 233
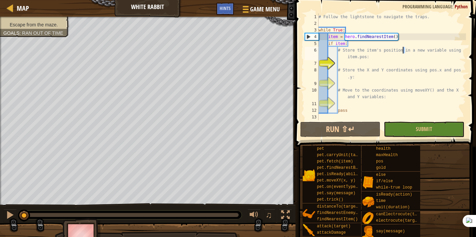
click at [363, 116] on div "Escape from the maze. Goals : Ran out of time ♫ [PERSON_NAME] 3098 x: 8 y: 8 No…" at bounding box center [238, 133] width 476 height 233
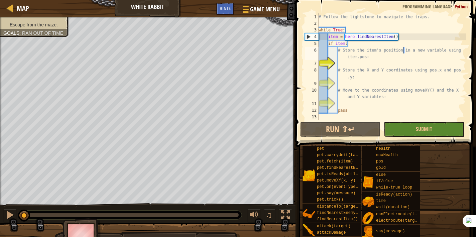
click at [363, 116] on div "Escape from the maze. Goals : Ran out of time ♫ [PERSON_NAME] 3098 x: 8 y: 8 No…" at bounding box center [238, 133] width 476 height 233
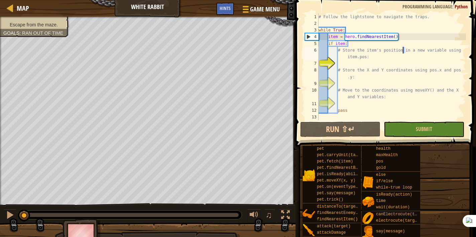
click at [363, 116] on div "Escape from the maze. Goals : Ran out of time ♫ [PERSON_NAME] 3098 x: 8 y: 8 No…" at bounding box center [238, 133] width 476 height 233
click at [363, 115] on div "Escape from the maze. Goals : Ran out of time ♫ [PERSON_NAME] 3098 x: 8 y: 8 No…" at bounding box center [238, 133] width 476 height 233
click
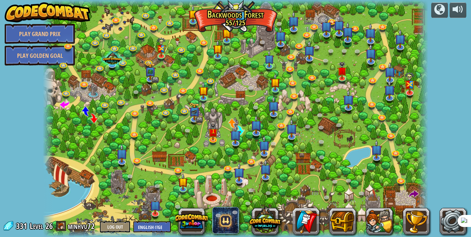
drag, startPoint x: 235, startPoint y: 56, endPoint x: 235, endPoint y: 64, distance: 8.4
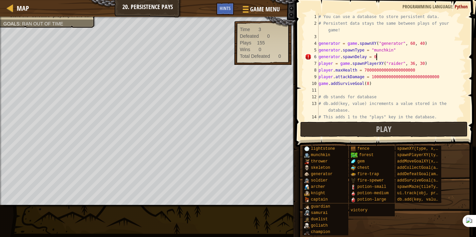
scroll to position [3, 4]
type textarea "player.attackDamage = 1000000000000000000000000000"
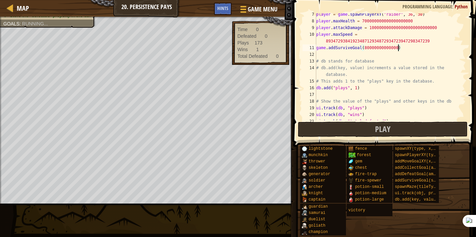
scroll to position [3, 7]
type textarea "game.addSurviveGoal(800000000000000)"
